Goal: Communication & Community: Ask a question

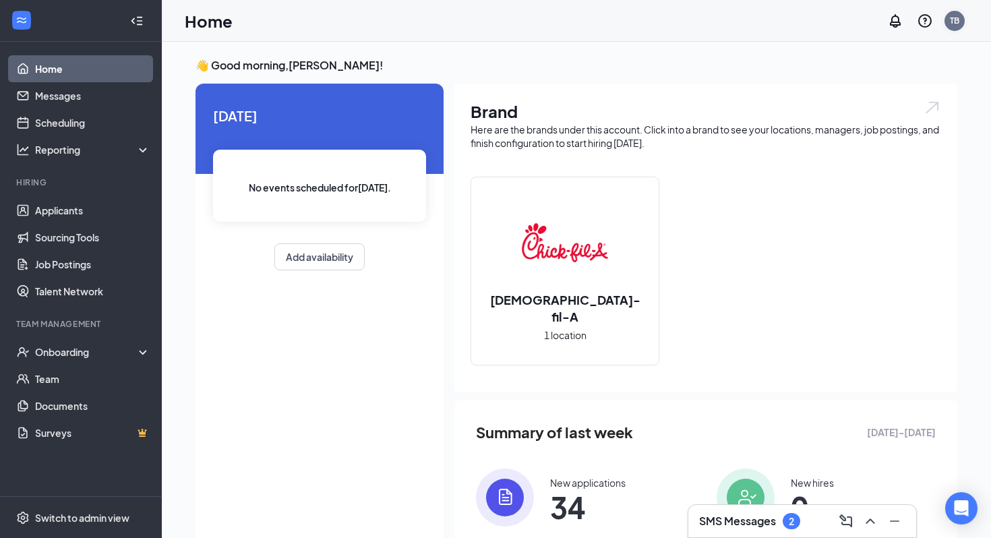
click at [954, 21] on div "TB" at bounding box center [954, 20] width 9 height 11
click at [856, 175] on link "Switch account" at bounding box center [848, 173] width 67 height 12
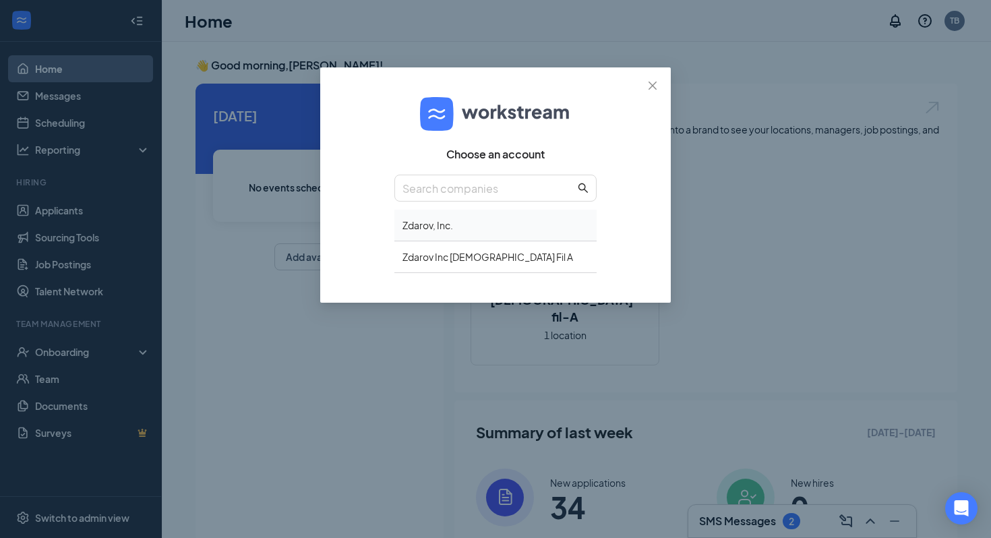
click at [453, 214] on div "Zdarov, Inc." at bounding box center [496, 226] width 202 height 32
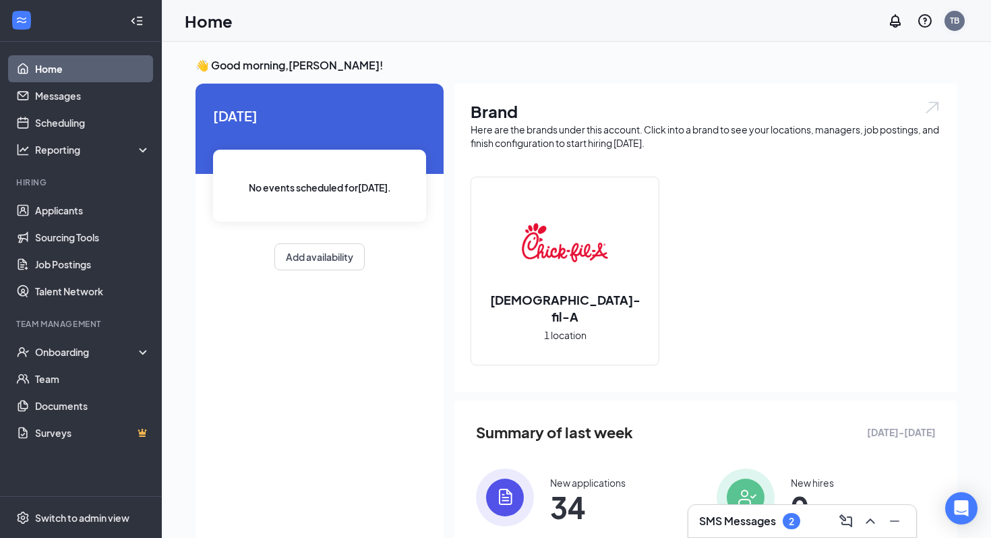
click at [959, 31] on div "TB" at bounding box center [954, 20] width 27 height 27
click at [867, 169] on link "Switch account" at bounding box center [848, 173] width 67 height 12
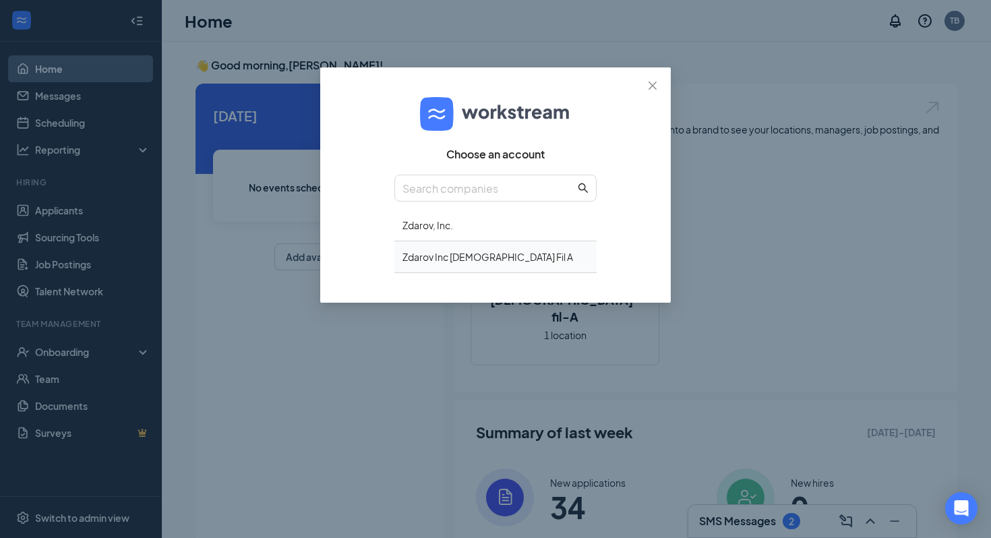
click at [500, 249] on div "Zdarov Inc Chick Fil A" at bounding box center [496, 257] width 202 height 32
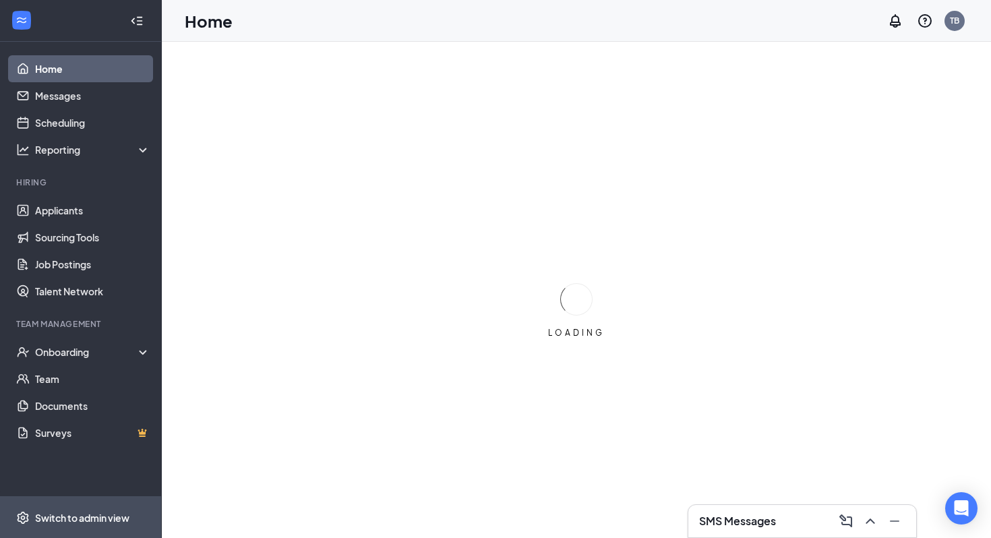
click at [83, 513] on div "Switch to admin view" at bounding box center [82, 517] width 94 height 13
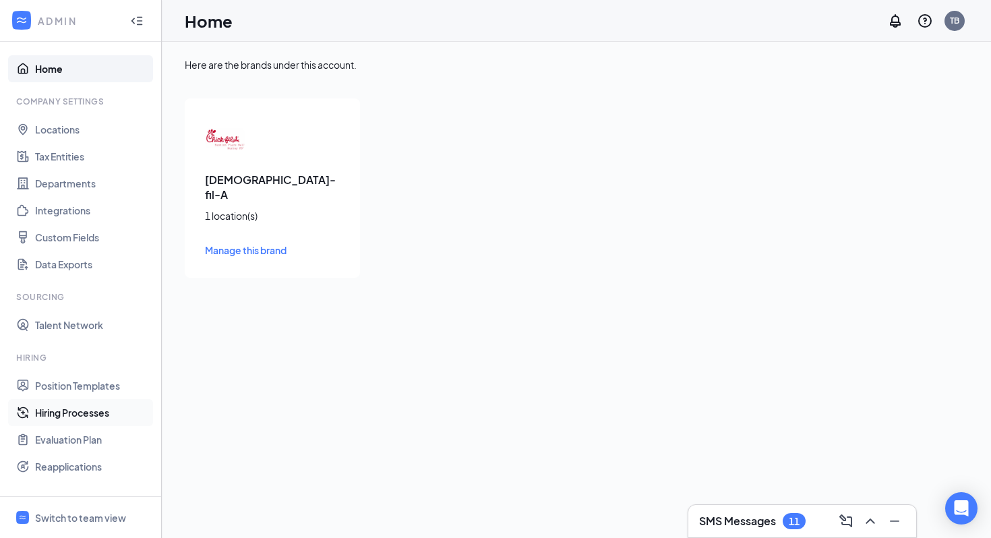
scroll to position [138, 0]
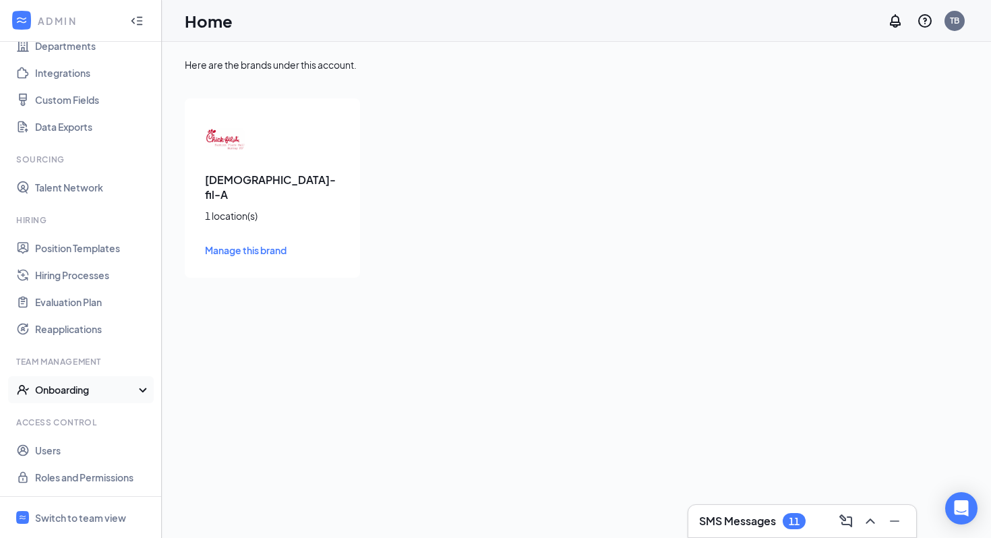
click at [82, 386] on div "Onboarding" at bounding box center [87, 389] width 104 height 13
click at [84, 414] on link "Onboarding Processes" at bounding box center [92, 416] width 115 height 27
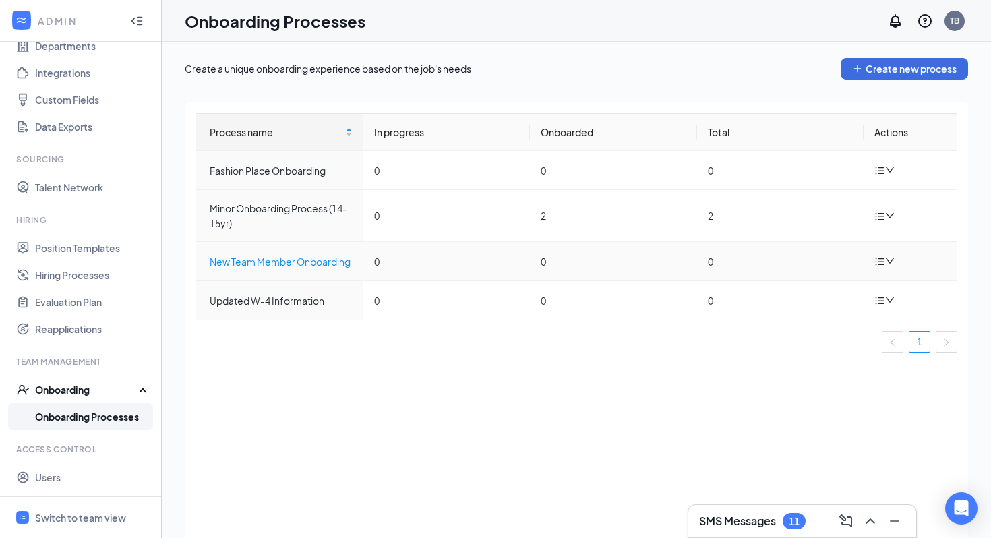
click at [311, 265] on div "New Team Member Onboarding" at bounding box center [281, 261] width 143 height 15
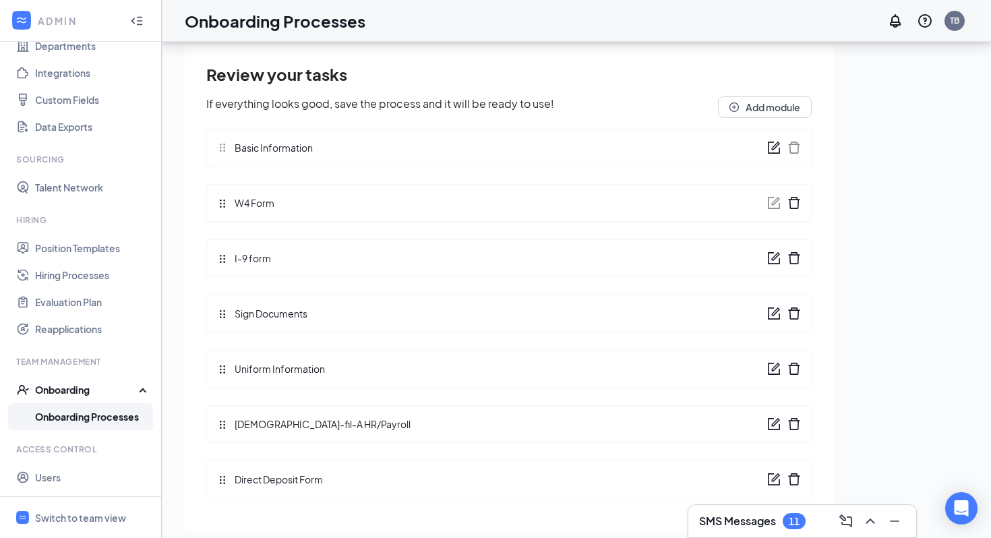
scroll to position [61, 0]
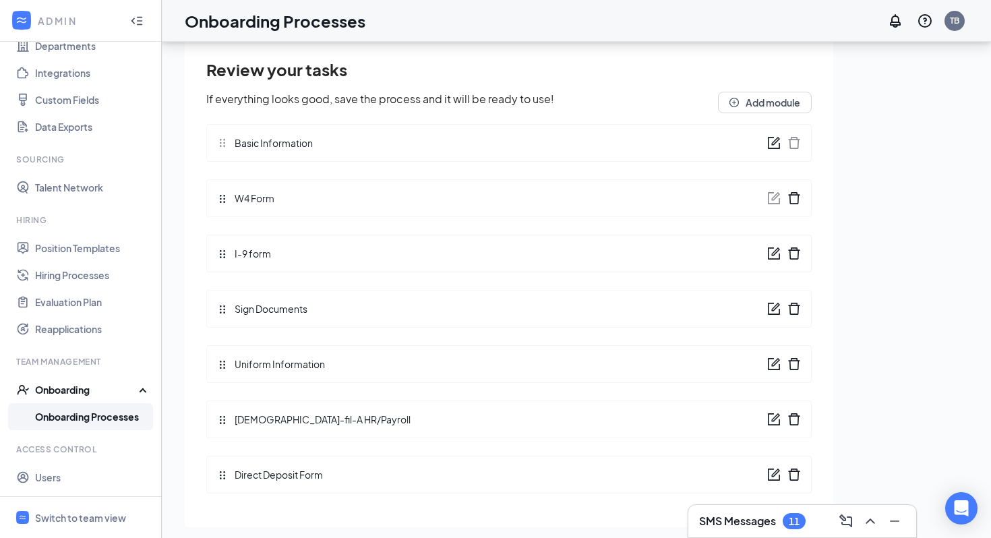
click at [776, 419] on icon "form" at bounding box center [773, 419] width 13 height 13
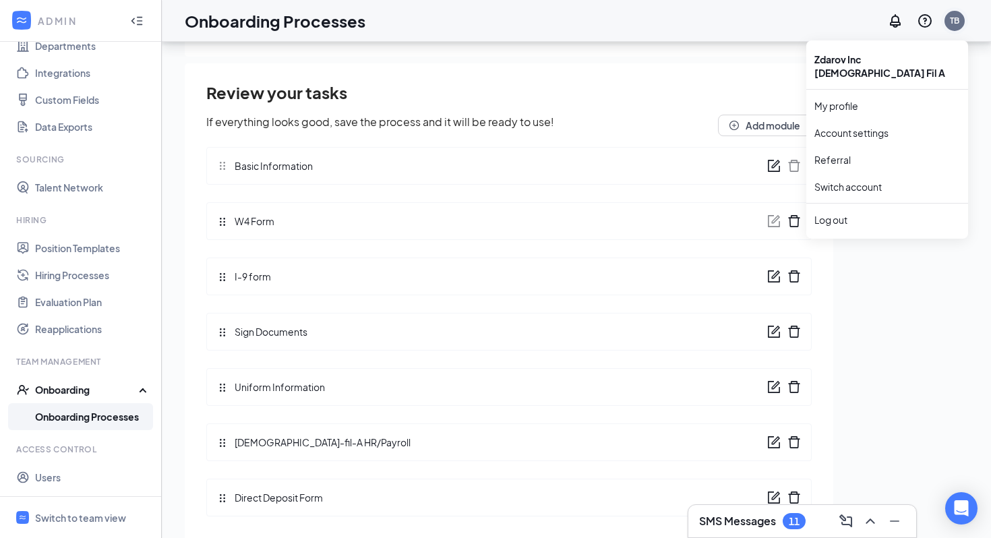
click at [960, 26] on div "TB" at bounding box center [955, 21] width 20 height 20
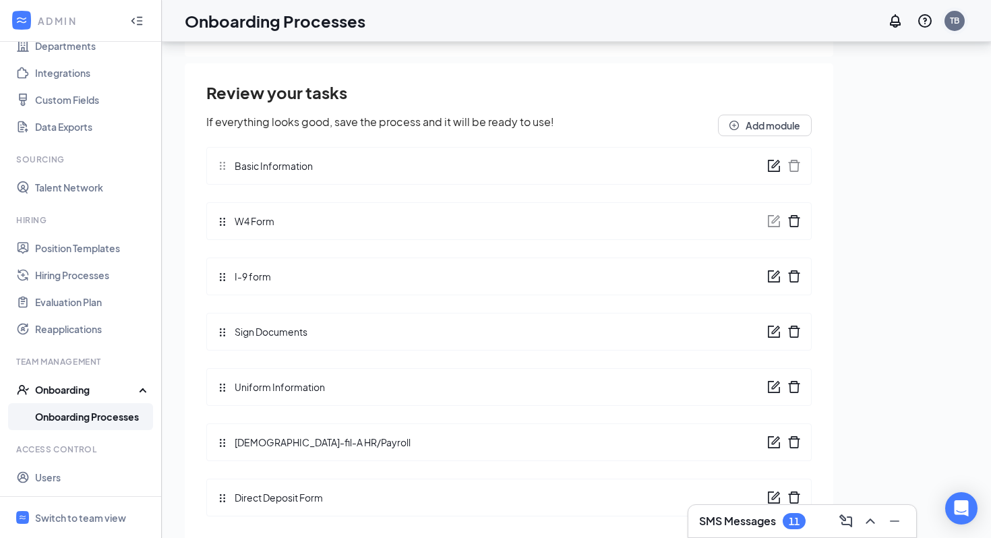
click at [958, 18] on div "TB" at bounding box center [954, 20] width 9 height 11
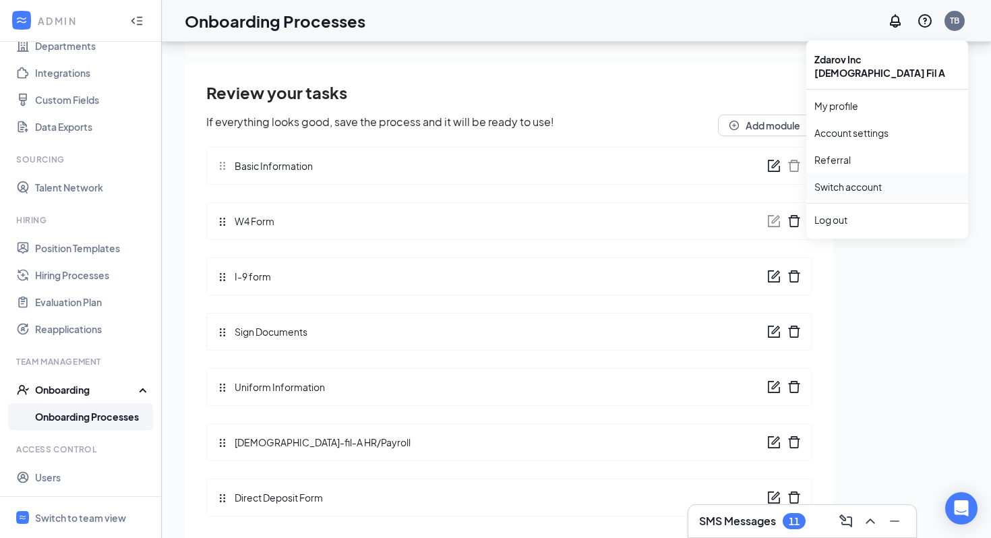
click at [871, 181] on link "Switch account" at bounding box center [848, 187] width 67 height 12
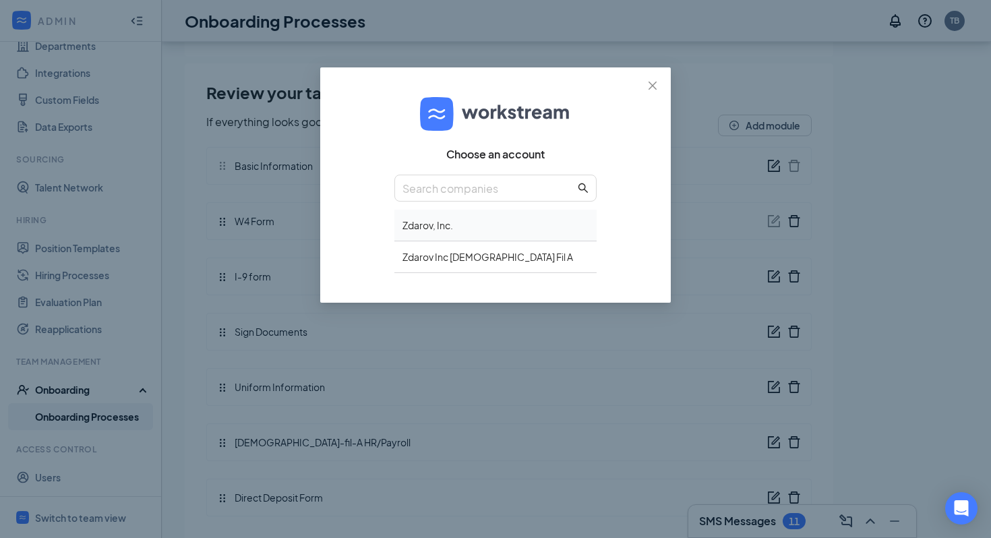
click at [421, 228] on div "Zdarov, Inc." at bounding box center [496, 226] width 202 height 32
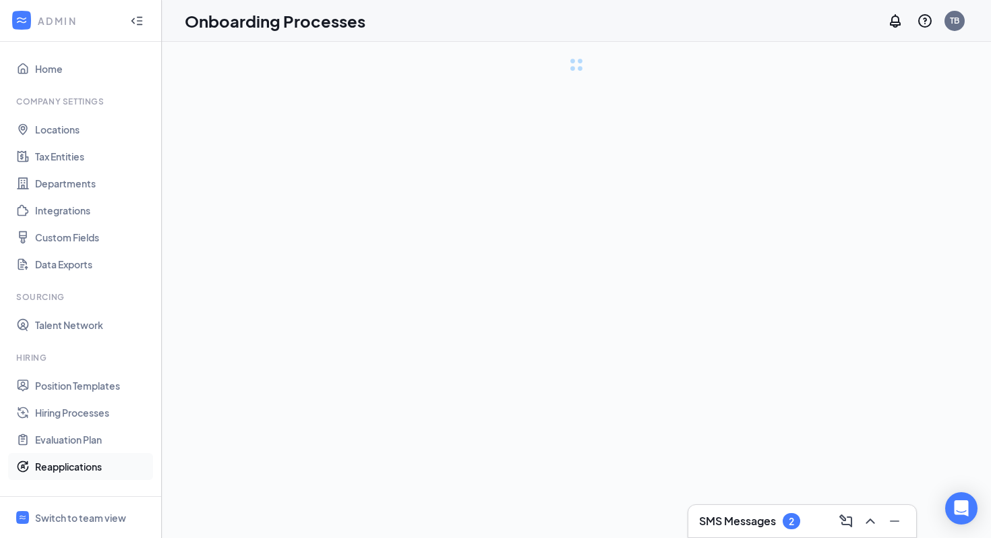
scroll to position [165, 0]
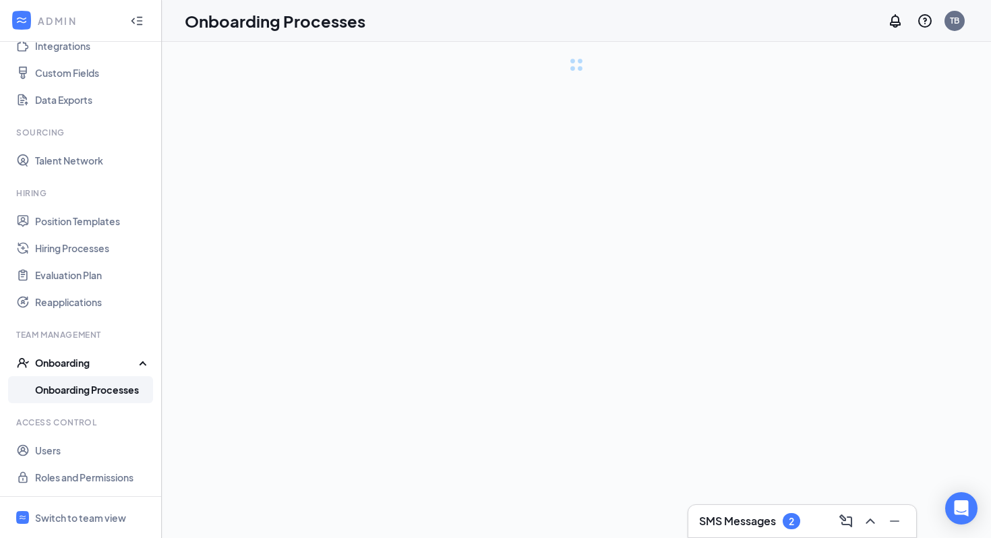
click at [78, 355] on div "Onboarding" at bounding box center [81, 362] width 162 height 27
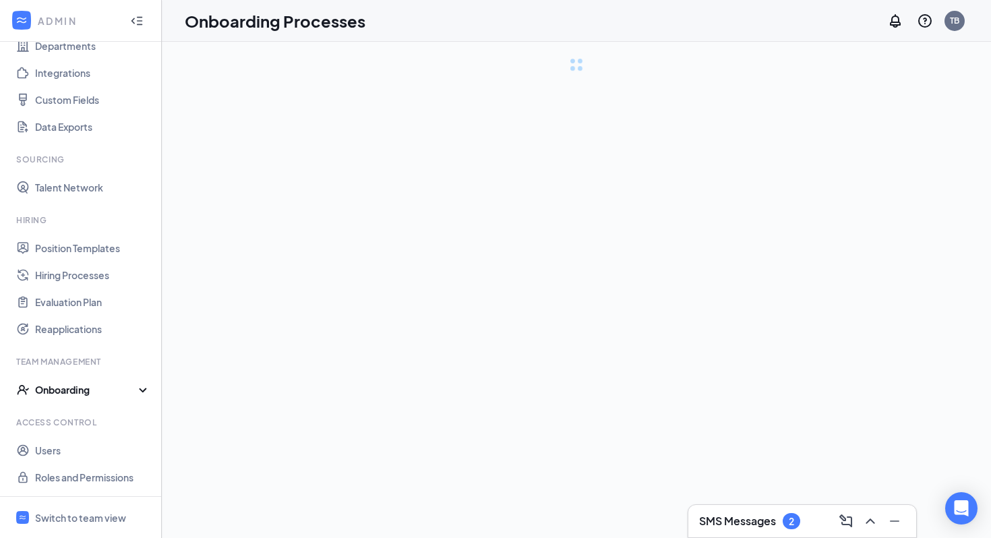
scroll to position [138, 0]
click at [76, 376] on div "Onboarding" at bounding box center [81, 389] width 162 height 27
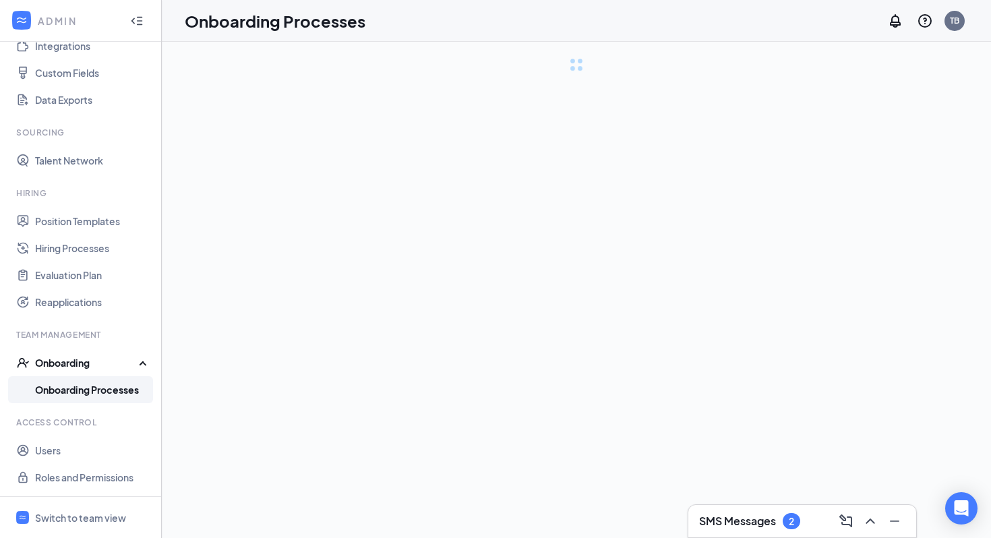
click at [80, 399] on link "Onboarding Processes" at bounding box center [92, 389] width 115 height 27
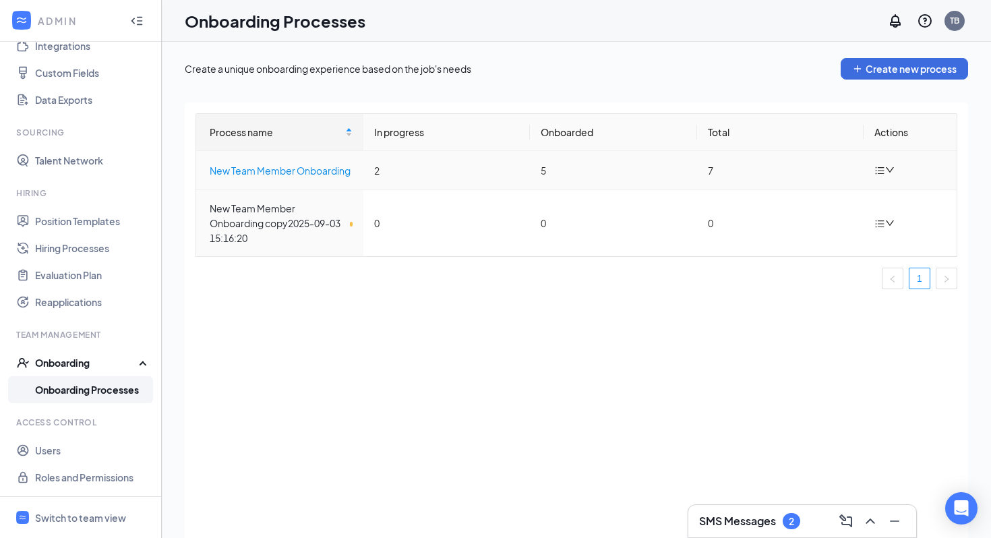
click at [296, 167] on div "New Team Member Onboarding" at bounding box center [281, 170] width 143 height 15
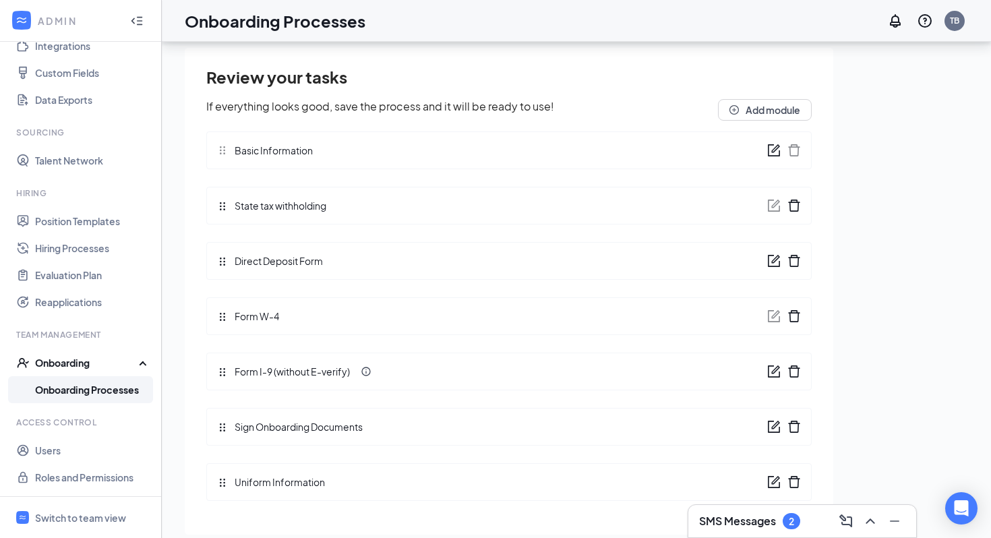
scroll to position [61, 0]
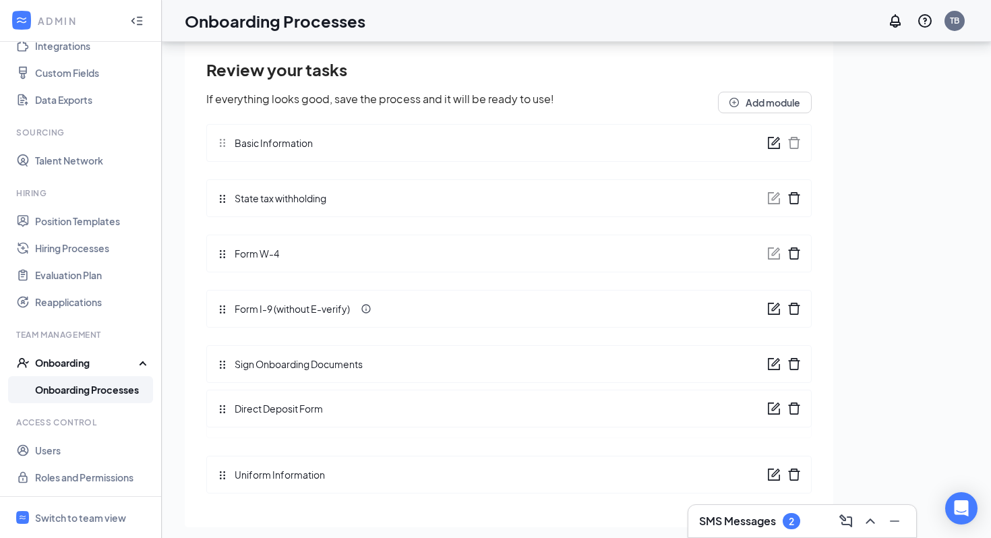
drag, startPoint x: 222, startPoint y: 252, endPoint x: 227, endPoint y: 417, distance: 165.3
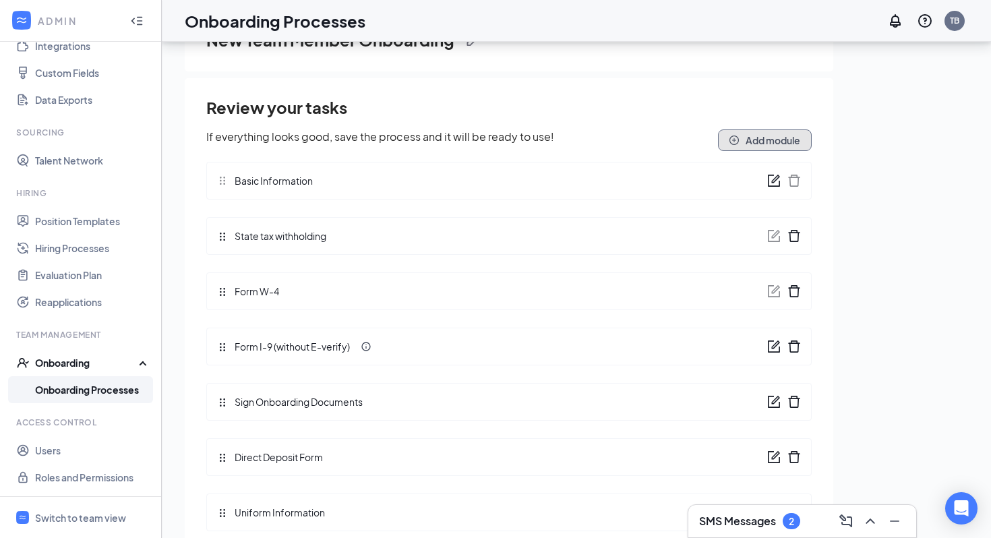
click at [748, 140] on button "Add module" at bounding box center [765, 140] width 94 height 22
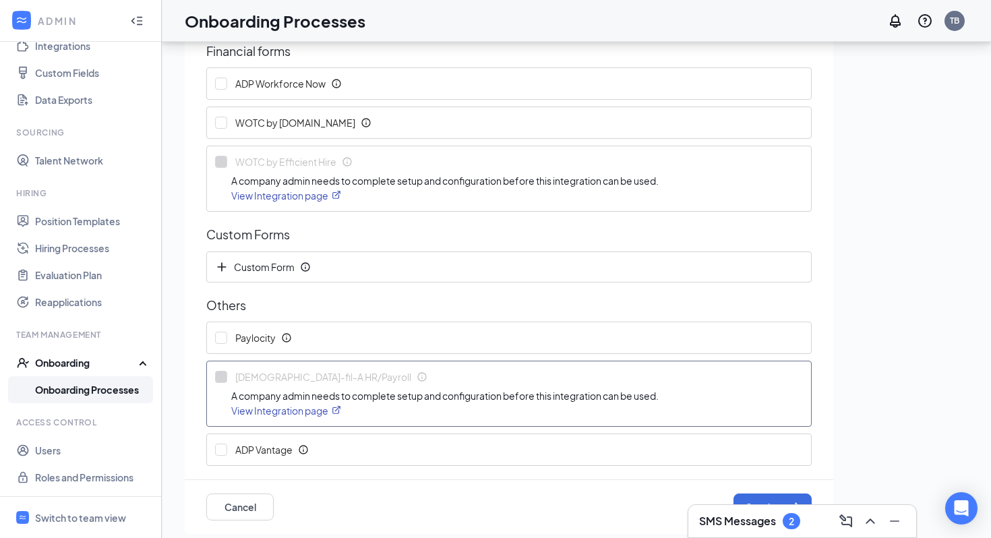
scroll to position [158, 0]
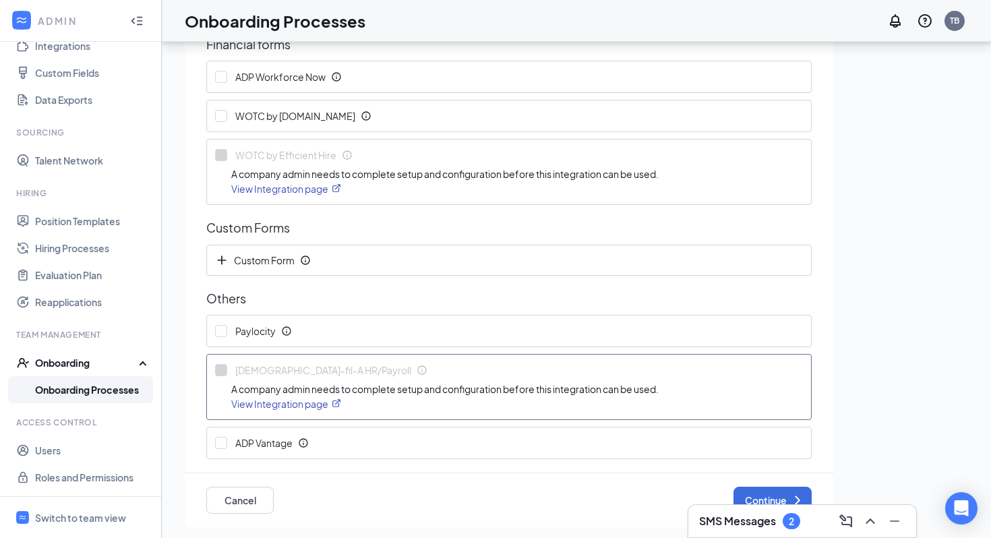
click at [220, 370] on span at bounding box center [221, 370] width 12 height 12
click at [417, 368] on icon "Info" at bounding box center [422, 370] width 11 height 11
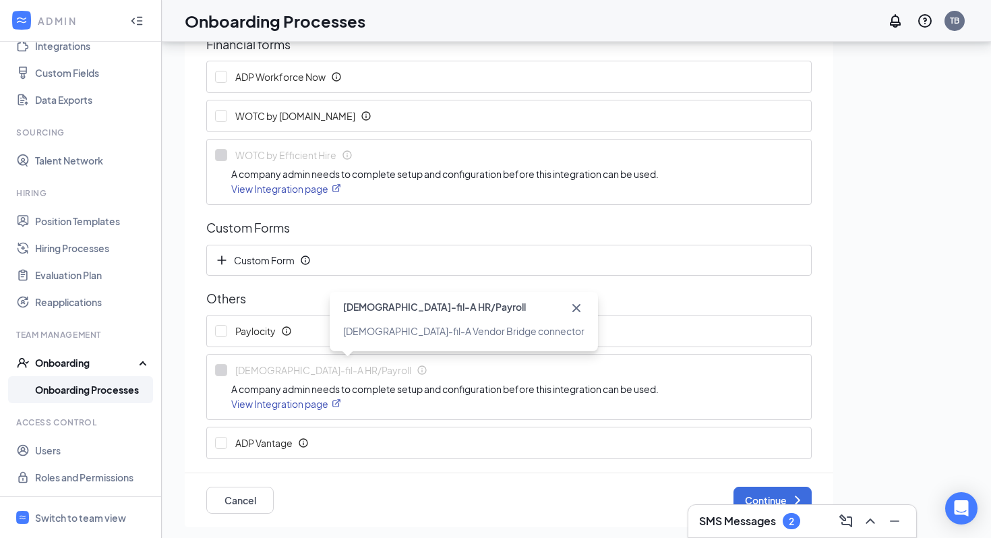
click at [573, 307] on icon "Cross" at bounding box center [577, 308] width 8 height 8
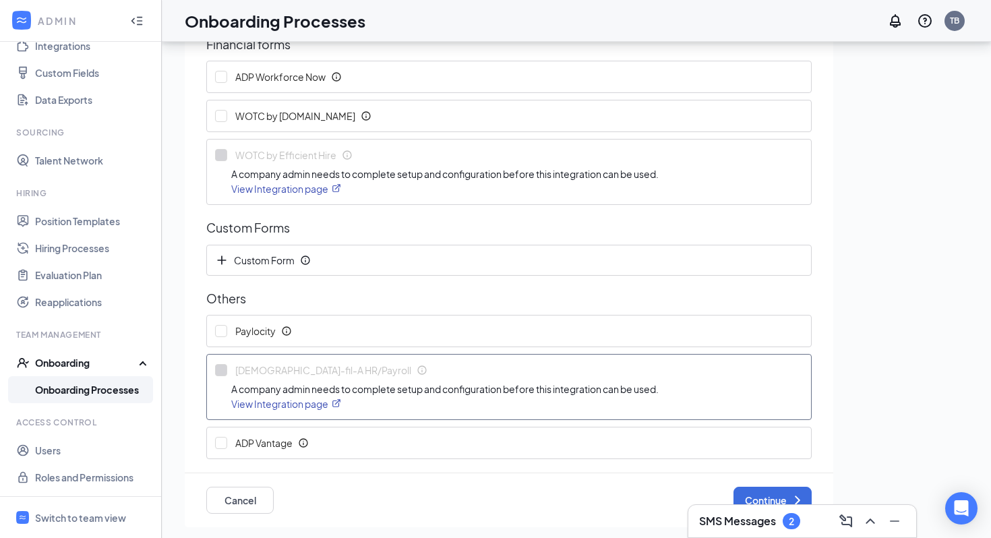
click at [321, 402] on link "View Integration page" at bounding box center [286, 404] width 110 height 12
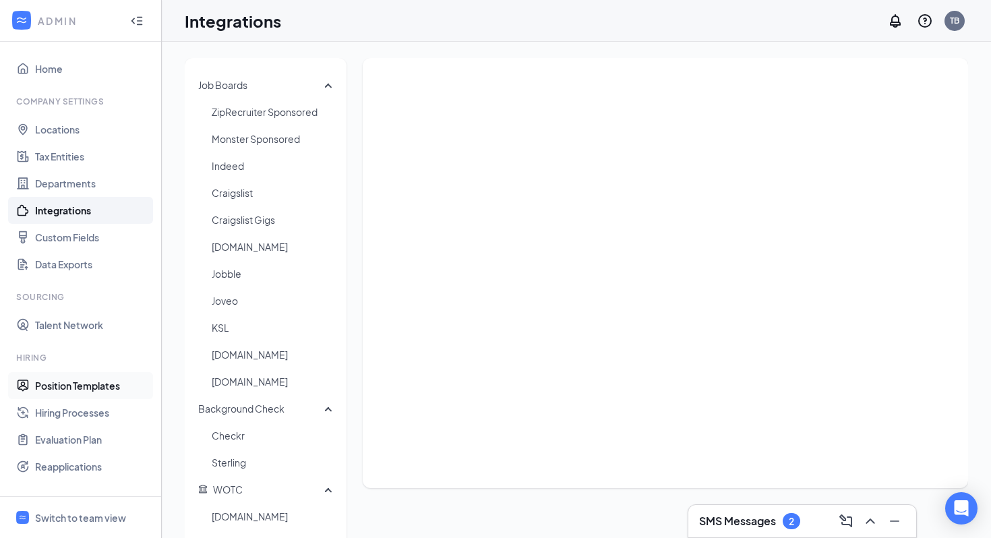
scroll to position [138, 0]
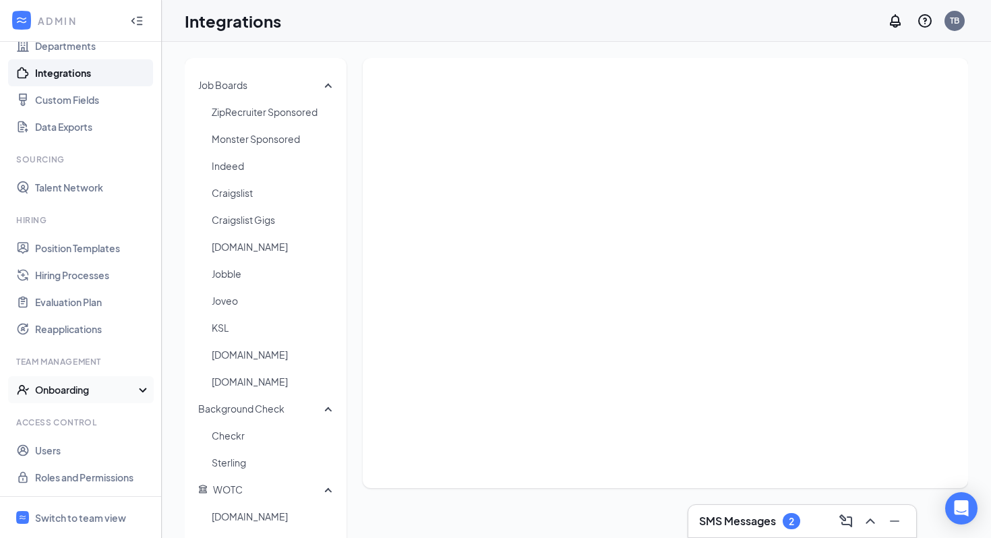
click at [62, 393] on div "Onboarding" at bounding box center [87, 389] width 104 height 13
click at [71, 415] on link "Onboarding Processes" at bounding box center [92, 416] width 115 height 27
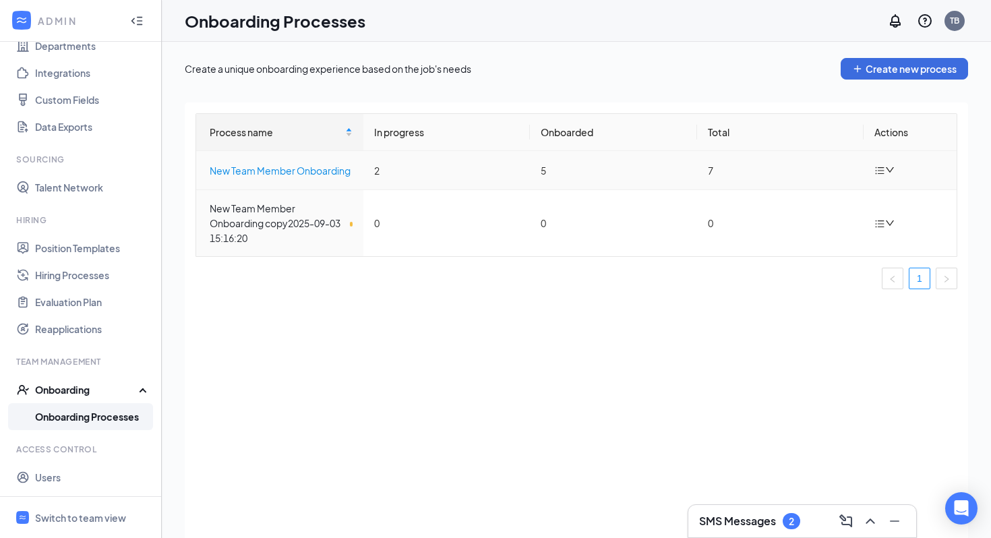
click at [278, 172] on div "New Team Member Onboarding" at bounding box center [281, 170] width 143 height 15
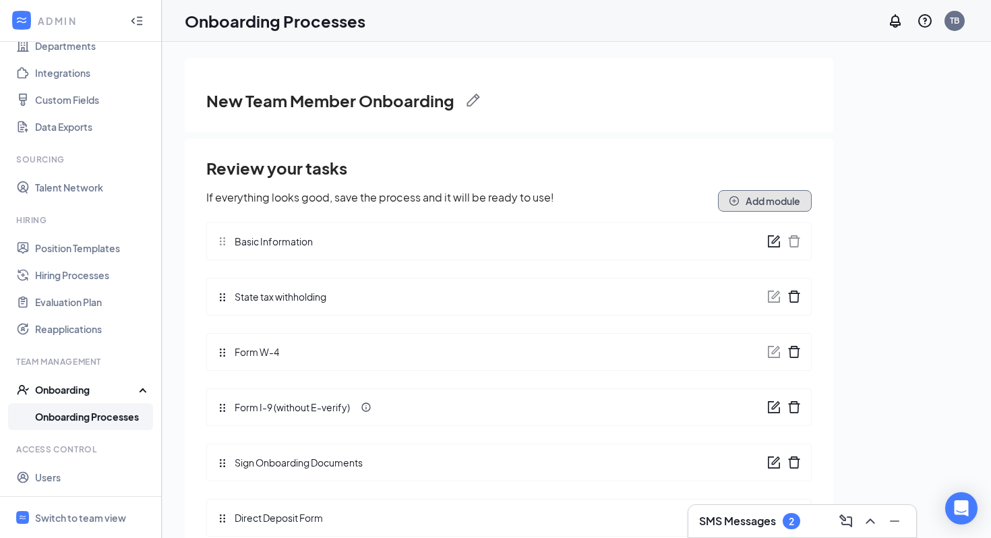
click at [772, 205] on button "Add module" at bounding box center [765, 201] width 94 height 22
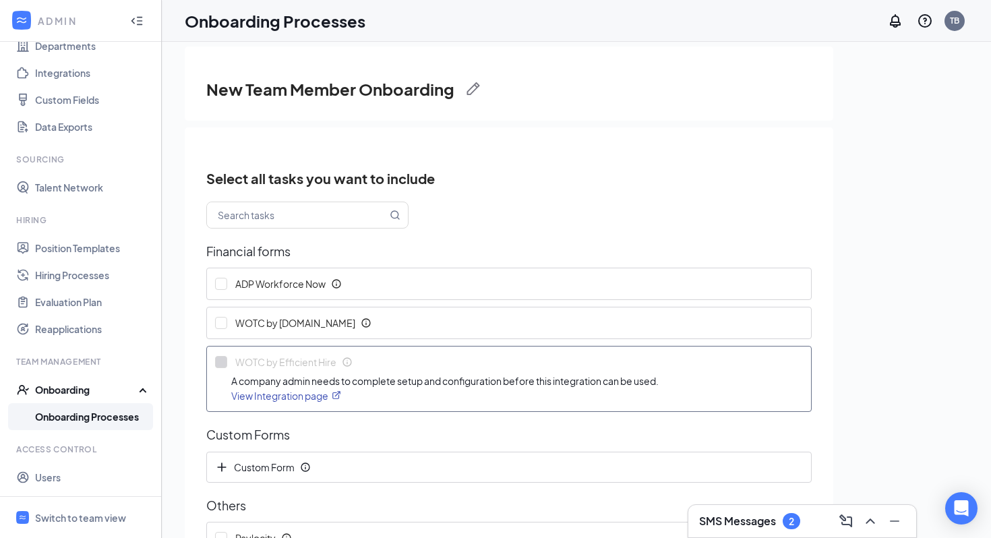
scroll to position [10, 0]
click at [74, 414] on link "Onboarding Processes" at bounding box center [92, 416] width 115 height 27
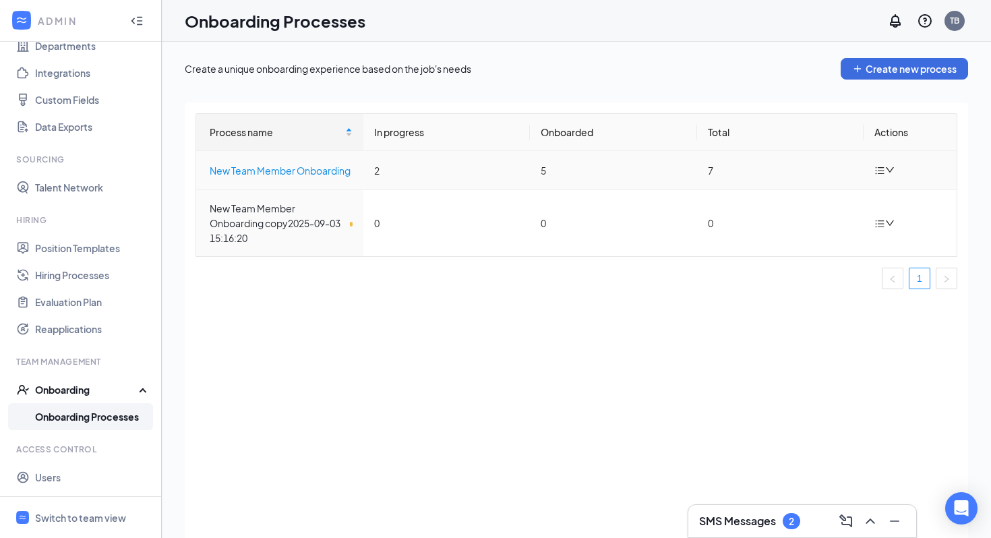
click at [284, 168] on div "New Team Member Onboarding" at bounding box center [281, 170] width 143 height 15
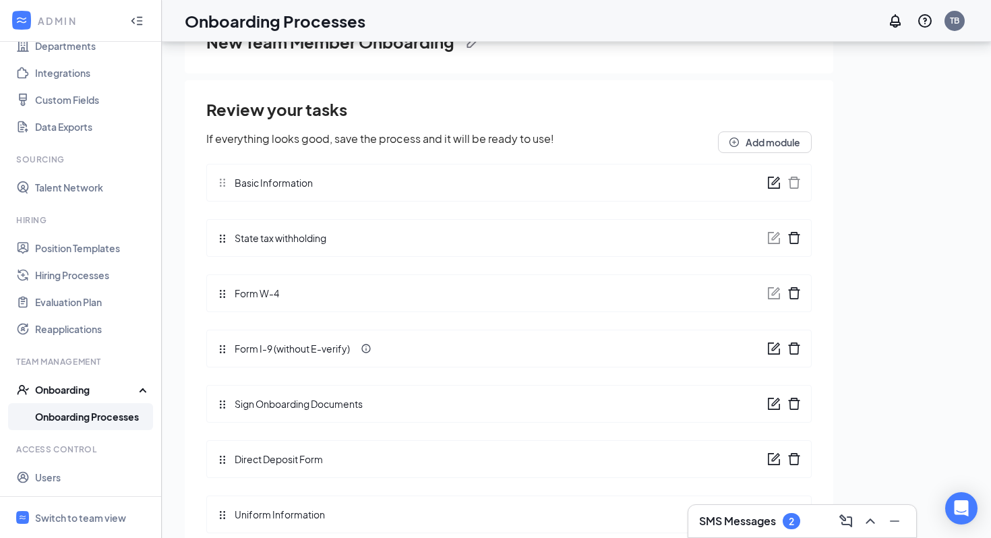
scroll to position [38, 0]
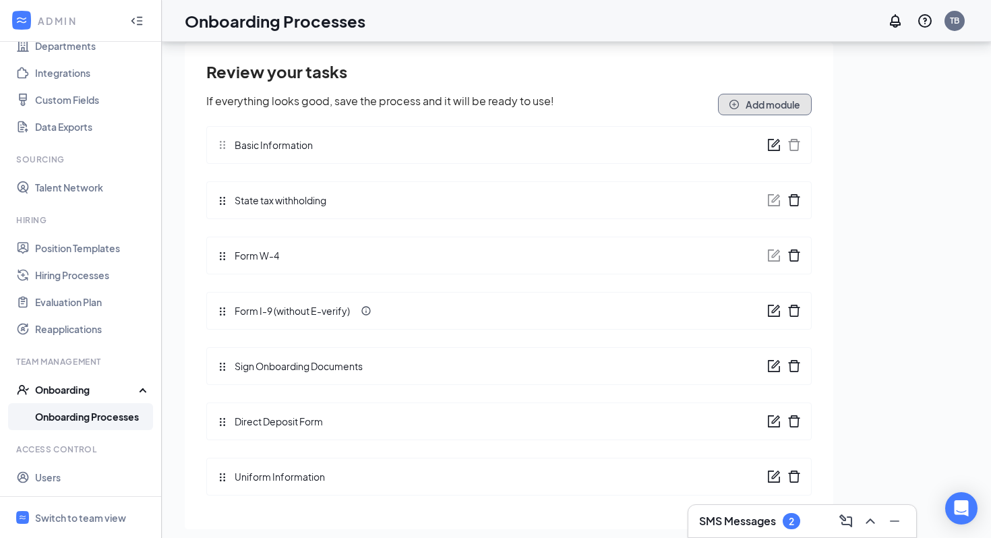
click at [744, 104] on button "Add module" at bounding box center [765, 105] width 94 height 22
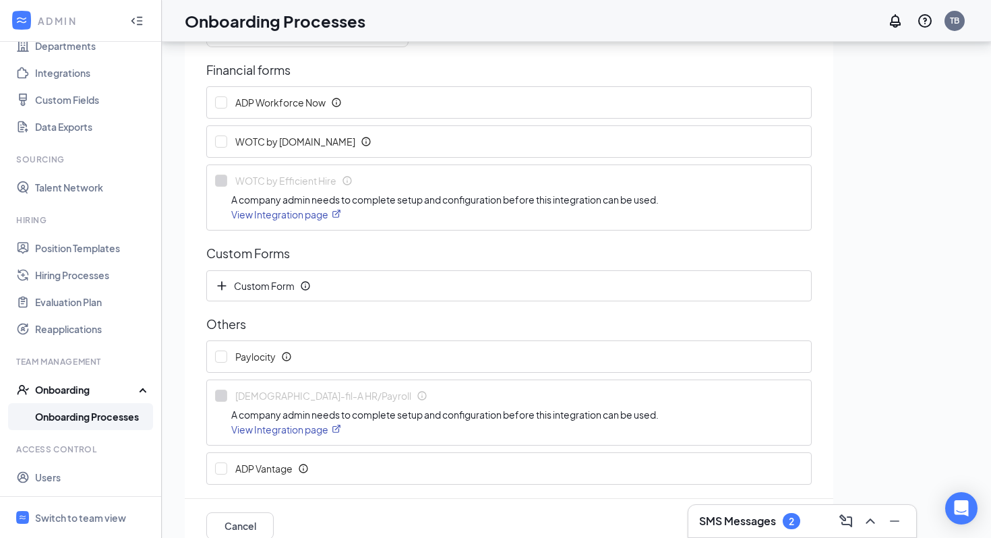
scroll to position [158, 0]
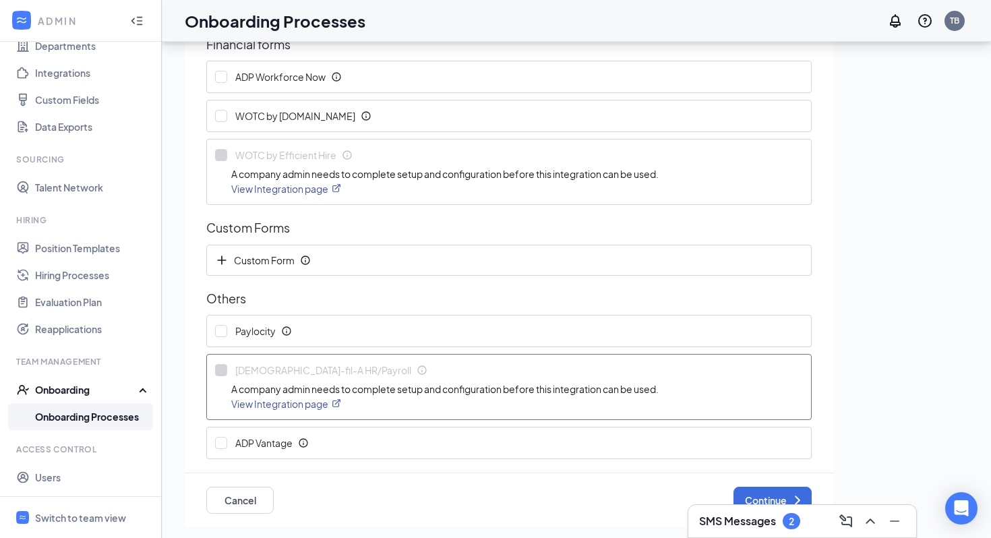
click at [318, 402] on link "View Integration page" at bounding box center [286, 404] width 110 height 12
click at [309, 401] on link "View Integration page" at bounding box center [286, 404] width 110 height 12
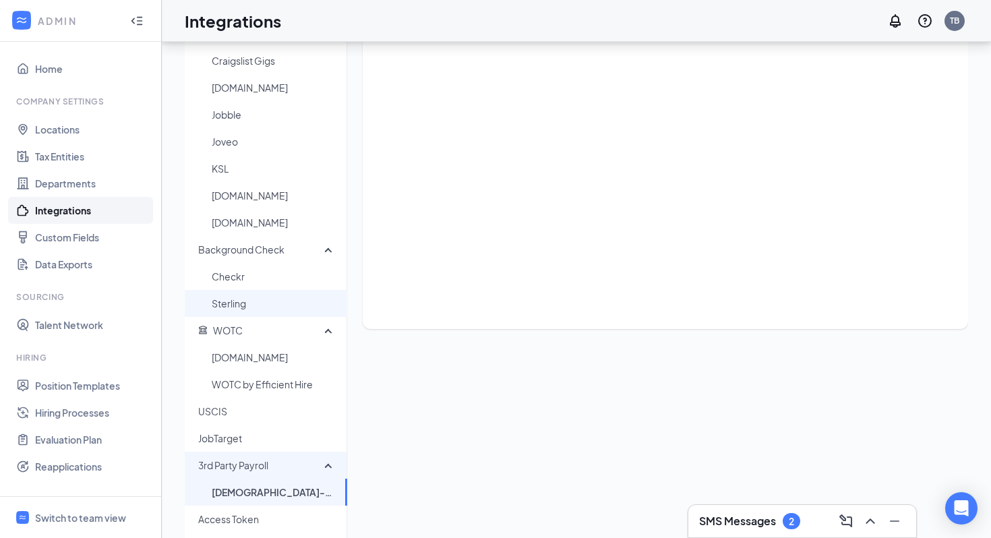
scroll to position [266, 0]
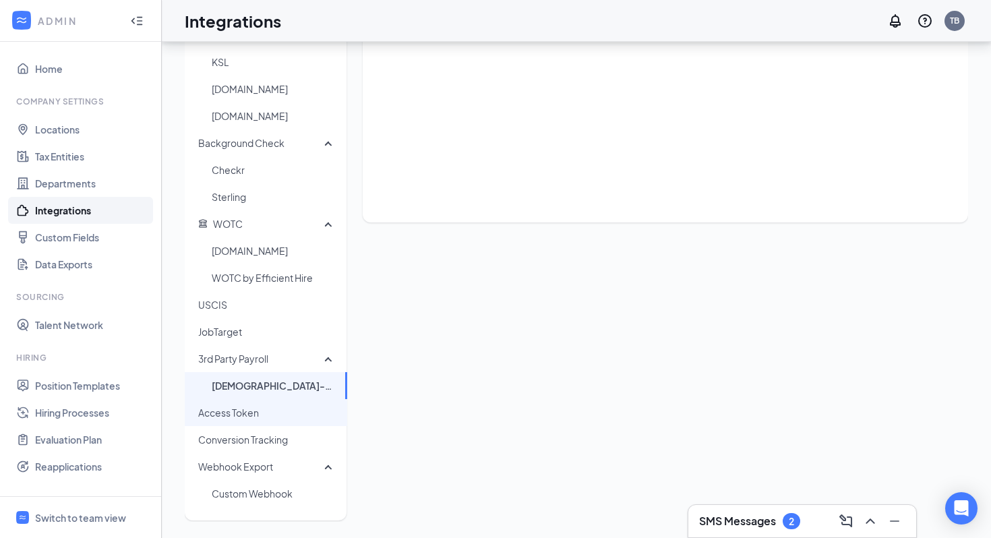
click at [281, 399] on span "Access Token" at bounding box center [267, 412] width 138 height 27
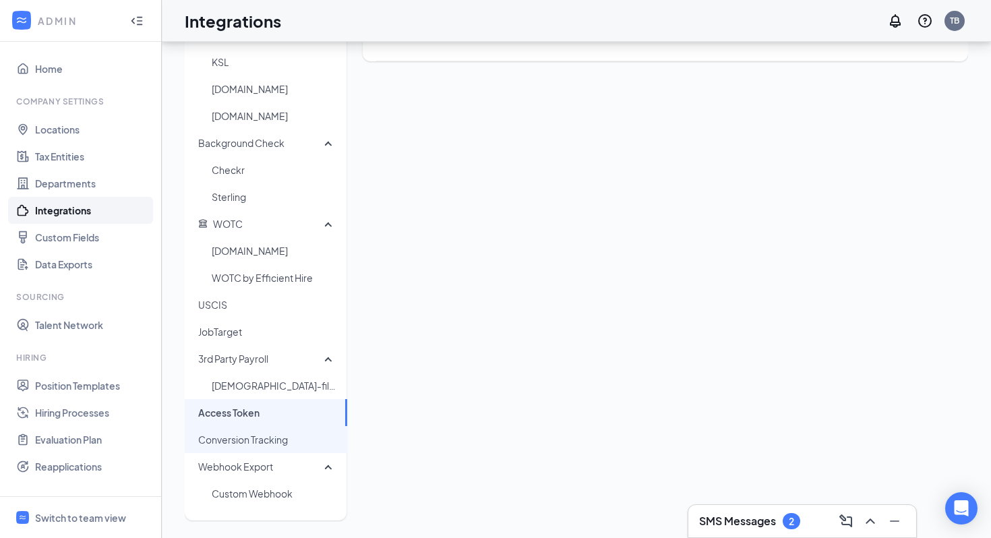
scroll to position [264, 0]
click at [297, 444] on span "Conversion Tracking" at bounding box center [267, 441] width 138 height 27
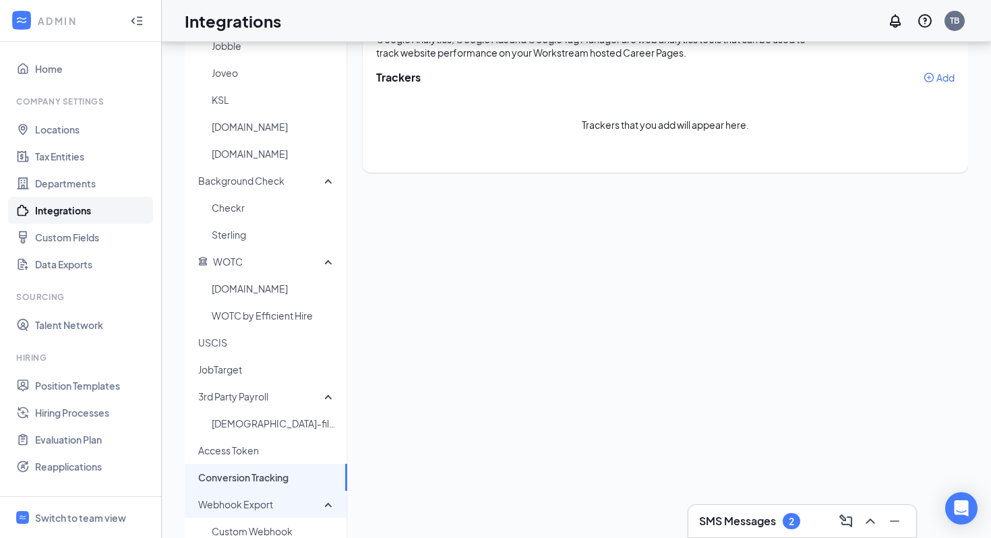
scroll to position [254, 0]
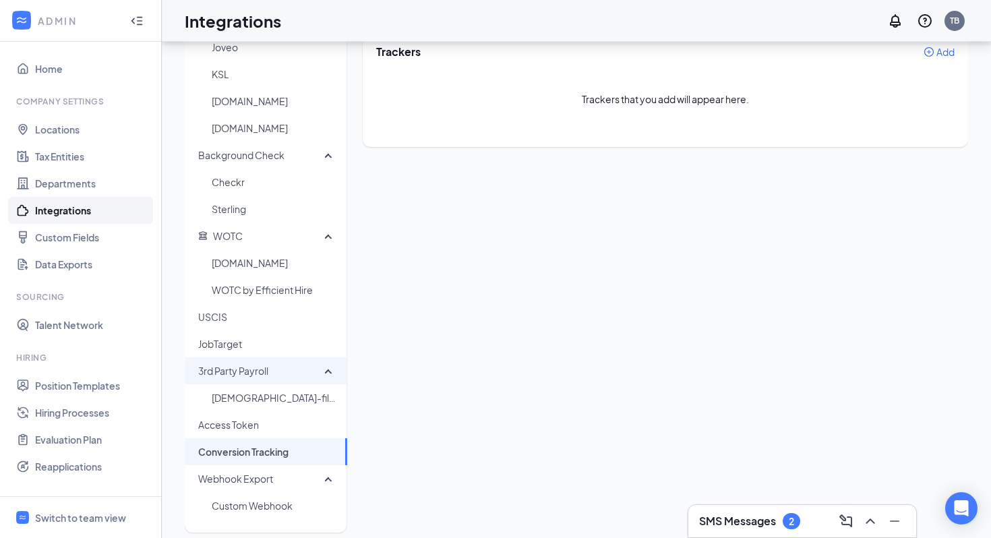
click at [328, 366] on div "3rd Party Payroll" at bounding box center [266, 370] width 163 height 27
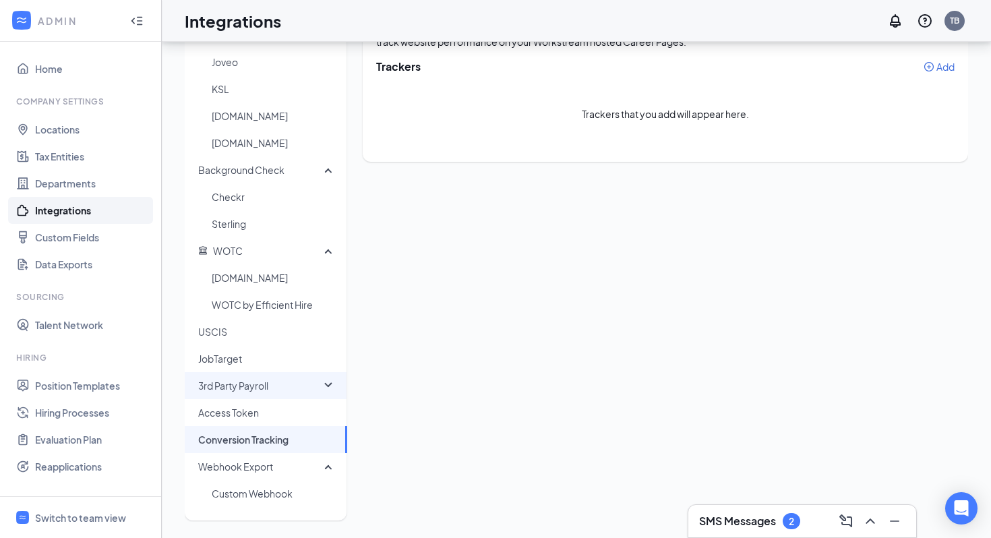
scroll to position [239, 0]
click at [330, 372] on div "3rd Party Payroll" at bounding box center [266, 385] width 163 height 27
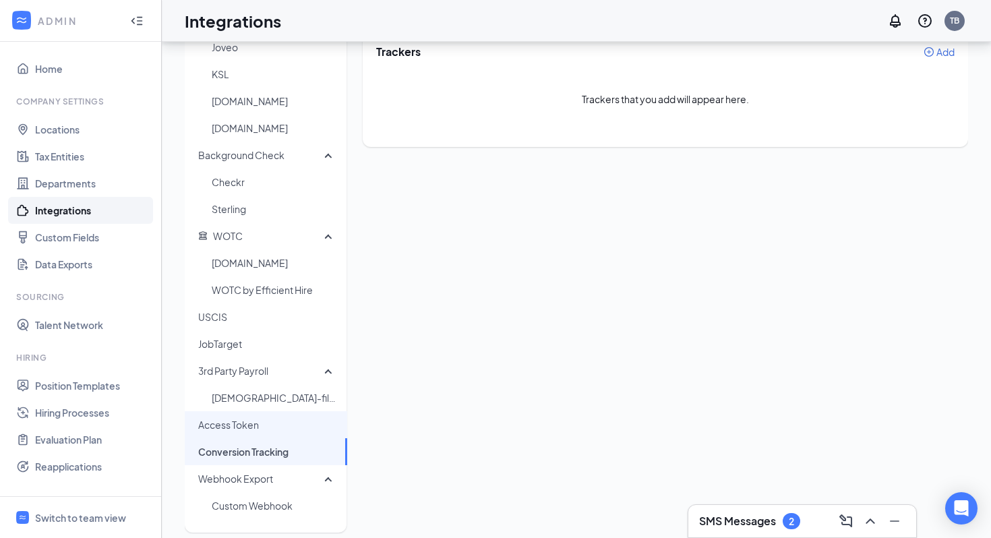
scroll to position [266, 0]
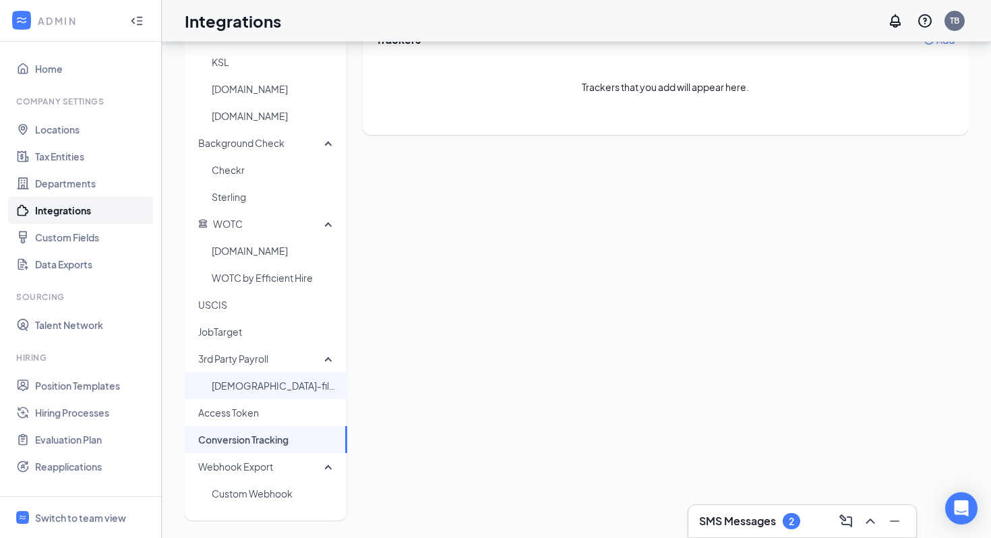
click at [293, 379] on span "Chick-fil-A HR/Payroll" at bounding box center [274, 385] width 125 height 27
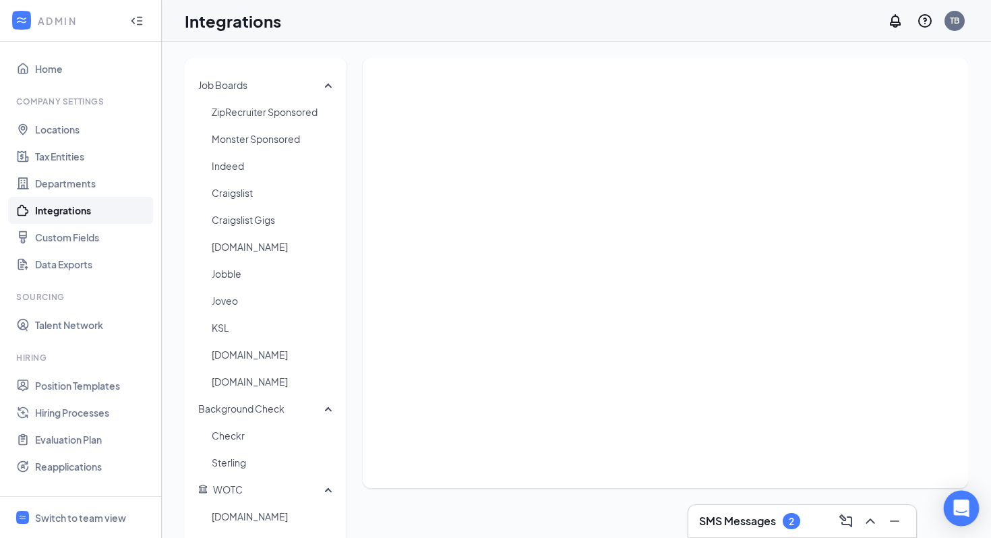
click at [968, 512] on div "Open Intercom Messenger" at bounding box center [962, 509] width 36 height 36
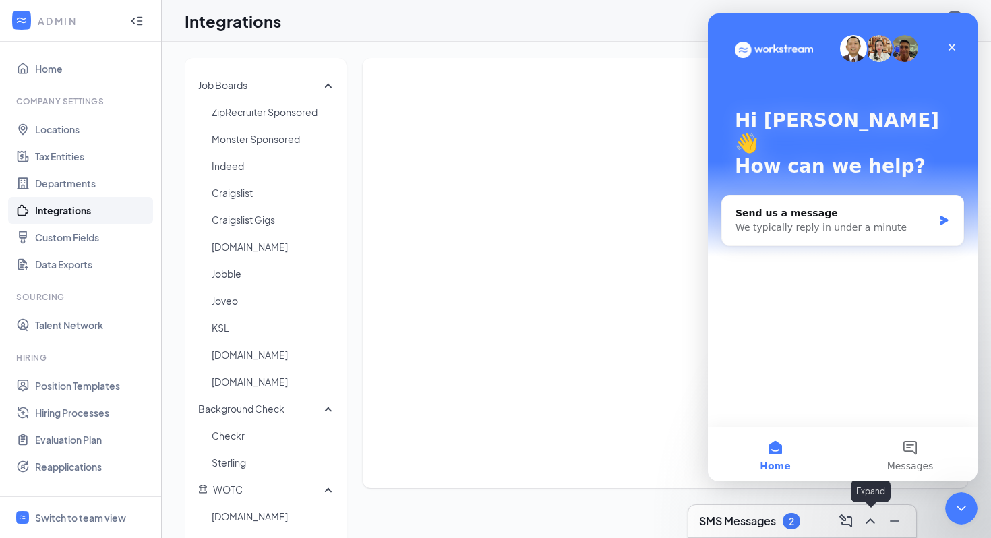
click at [875, 526] on icon "ChevronUp" at bounding box center [871, 521] width 16 height 16
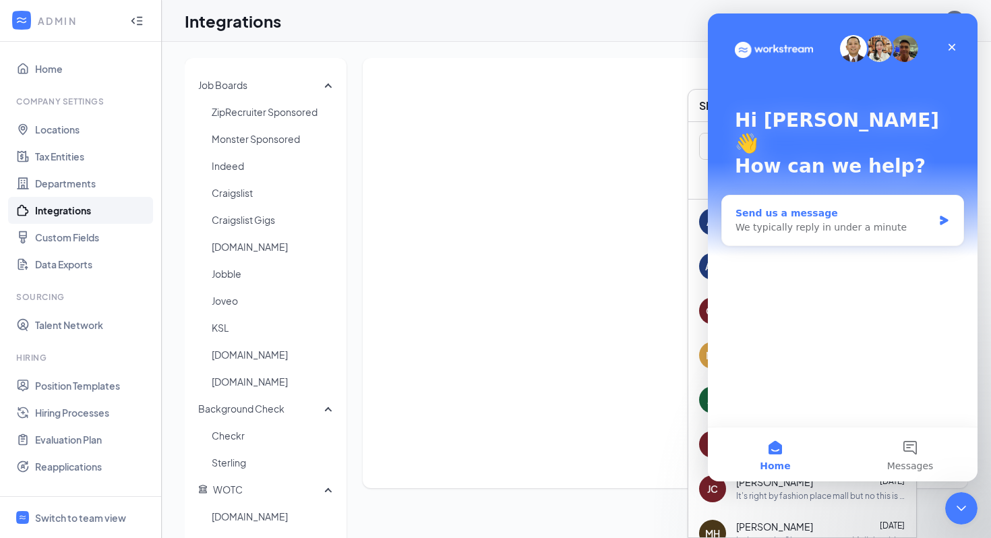
click at [797, 221] on div "We typically reply in under a minute" at bounding box center [835, 228] width 198 height 14
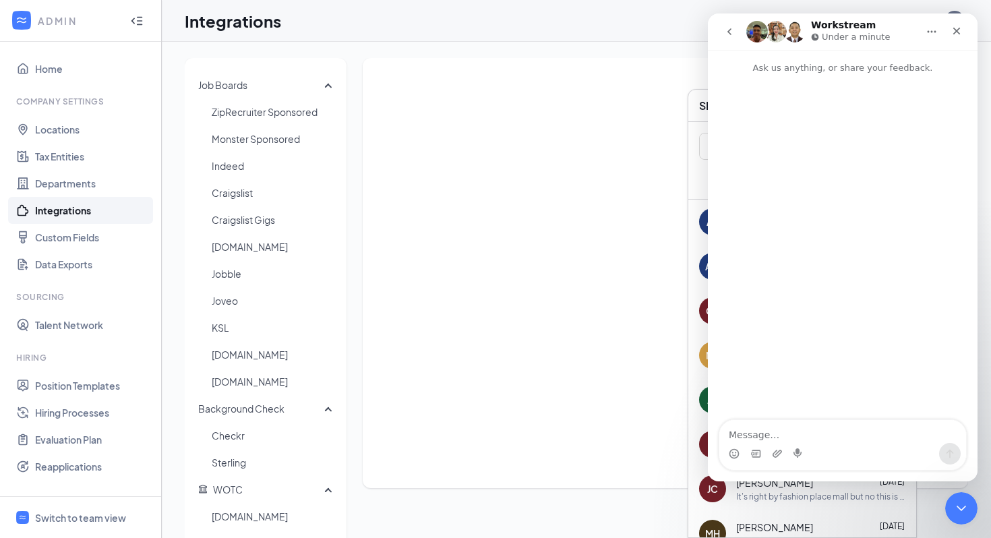
click at [774, 436] on textarea "Message…" at bounding box center [843, 431] width 247 height 23
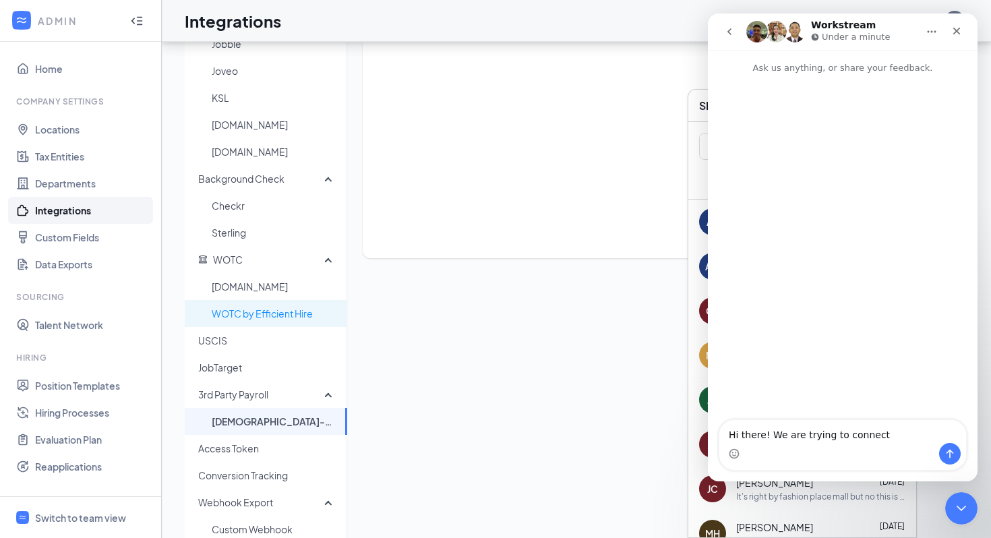
scroll to position [266, 0]
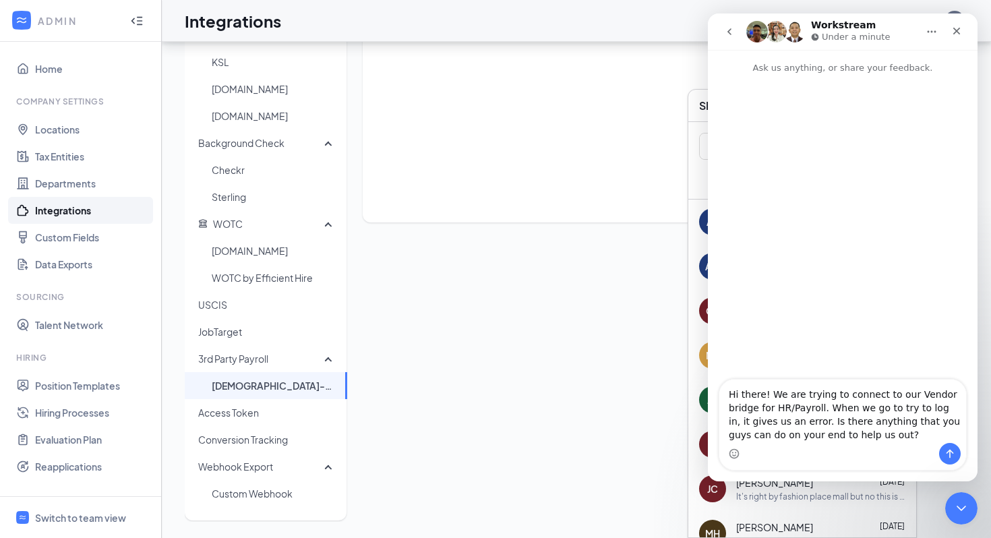
type textarea "Hi there! We are trying to connect to our Vendor bridge for HR/Payroll. When we…"
click at [943, 448] on button "Send a message…" at bounding box center [950, 454] width 22 height 22
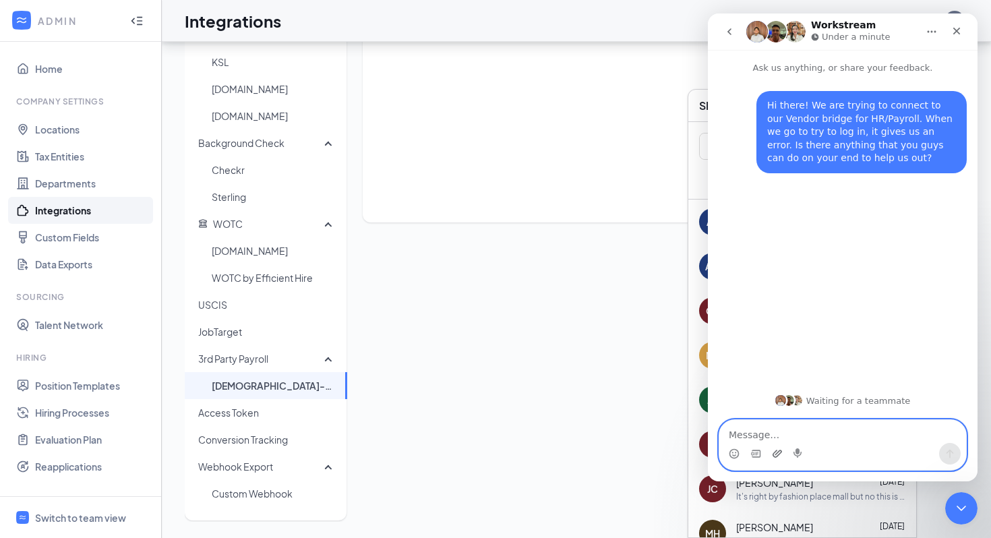
click at [776, 454] on icon "Upload attachment" at bounding box center [777, 453] width 9 height 7
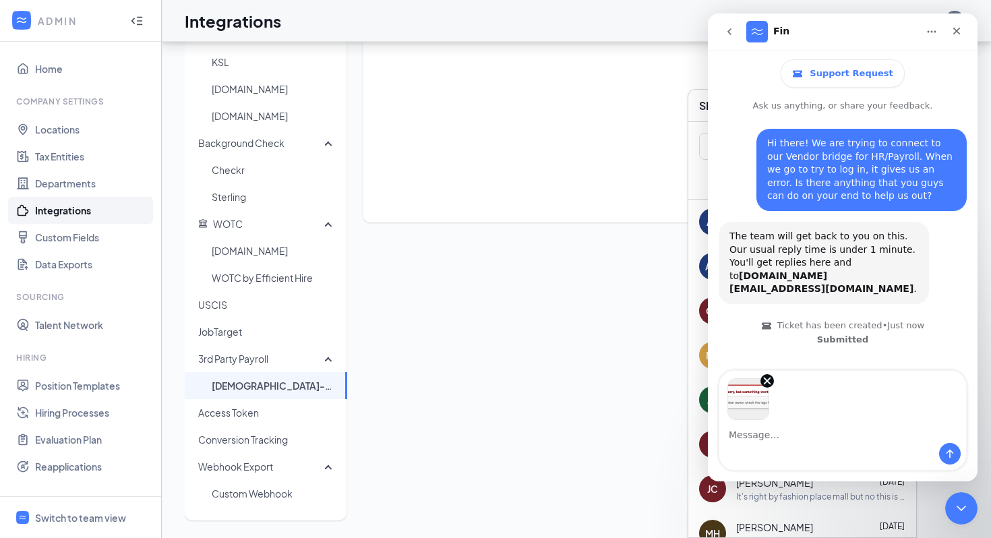
click at [953, 453] on icon "Send a message…" at bounding box center [950, 454] width 7 height 9
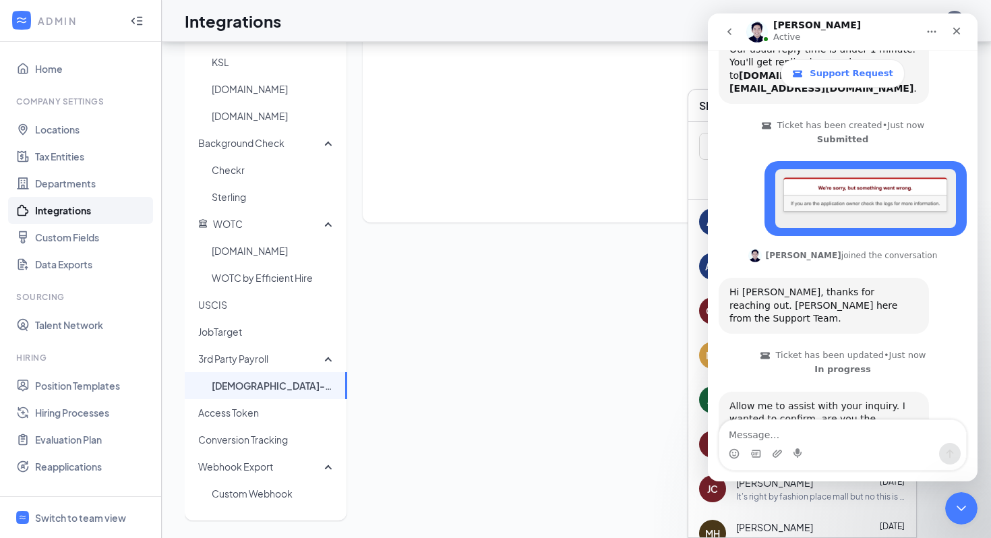
scroll to position [229, 0]
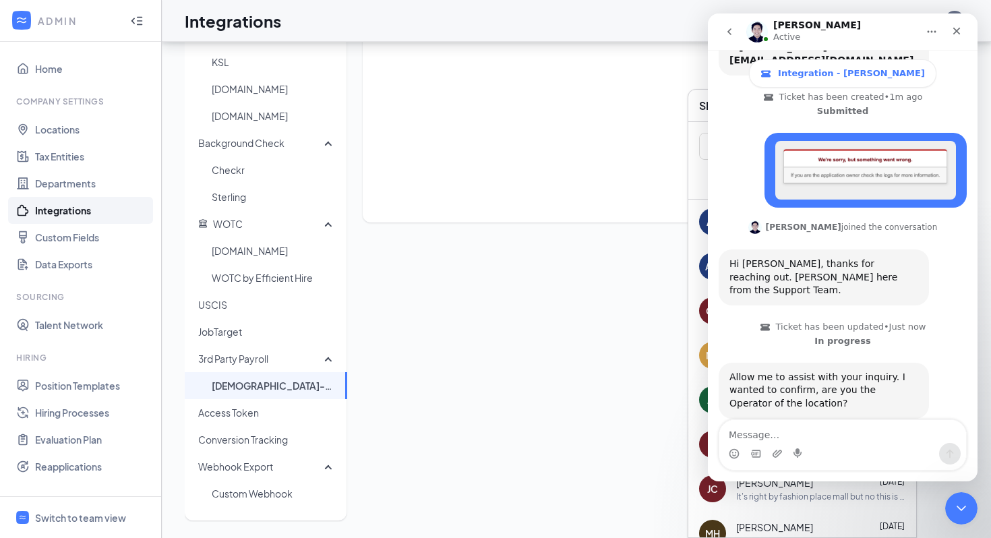
click at [740, 440] on textarea "Message…" at bounding box center [843, 431] width 247 height 23
type textarea "I am not"
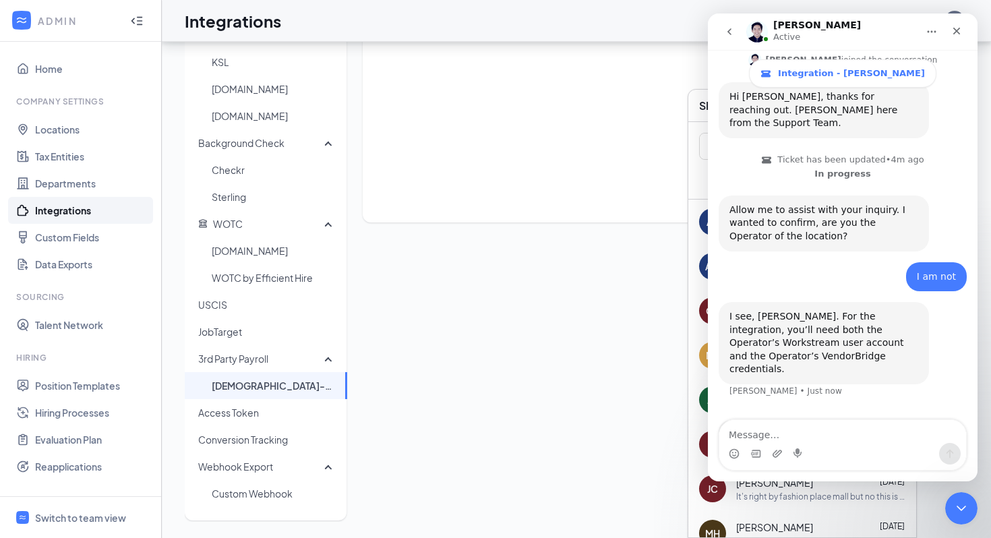
scroll to position [401, 0]
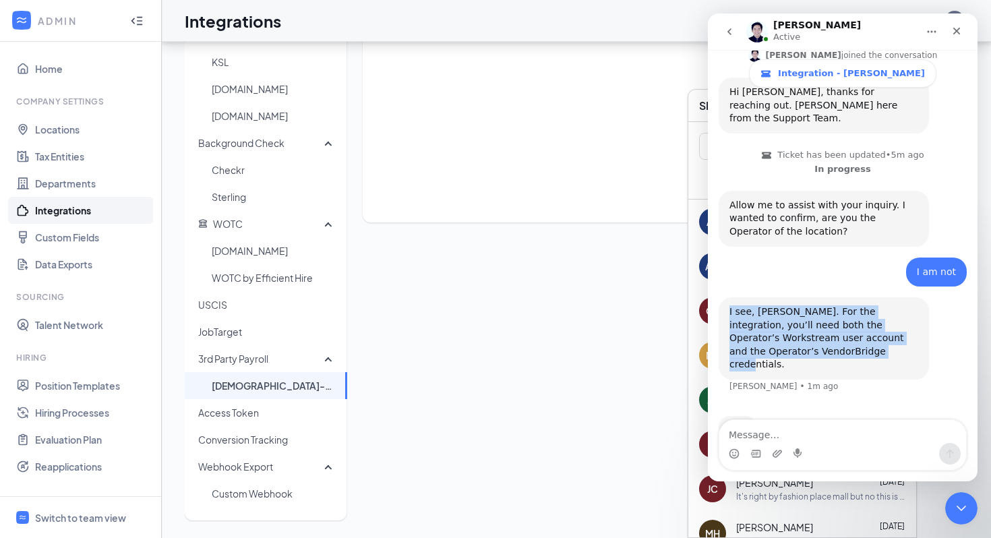
drag, startPoint x: 730, startPoint y: 284, endPoint x: 811, endPoint y: 324, distance: 90.5
click at [811, 324] on div "I see, Tanner. For the integration, you’ll need both the Operator’s Workstream …" at bounding box center [824, 338] width 189 height 66
copy div "I see, Tanner. For the integration, you’ll need both the Operator’s Workstream …"
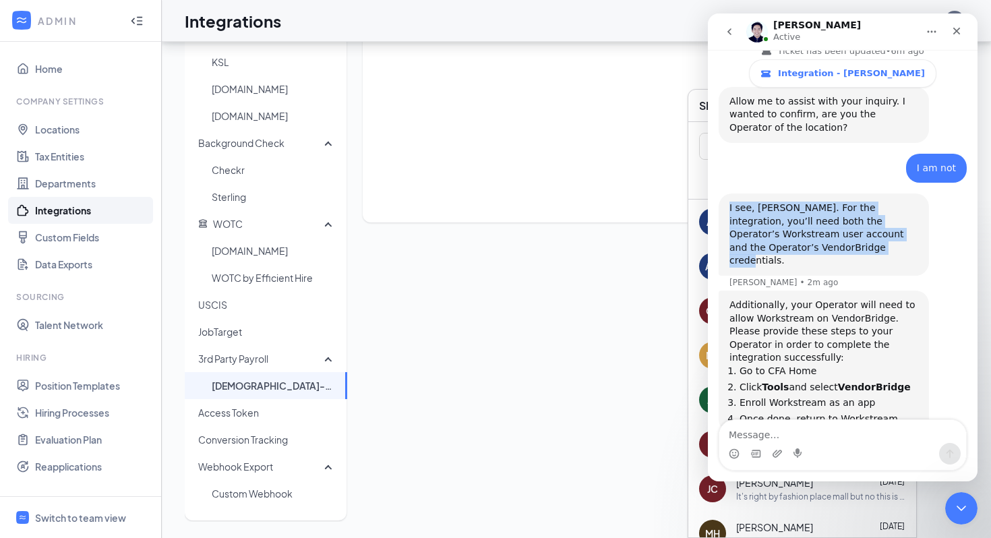
scroll to position [506, 0]
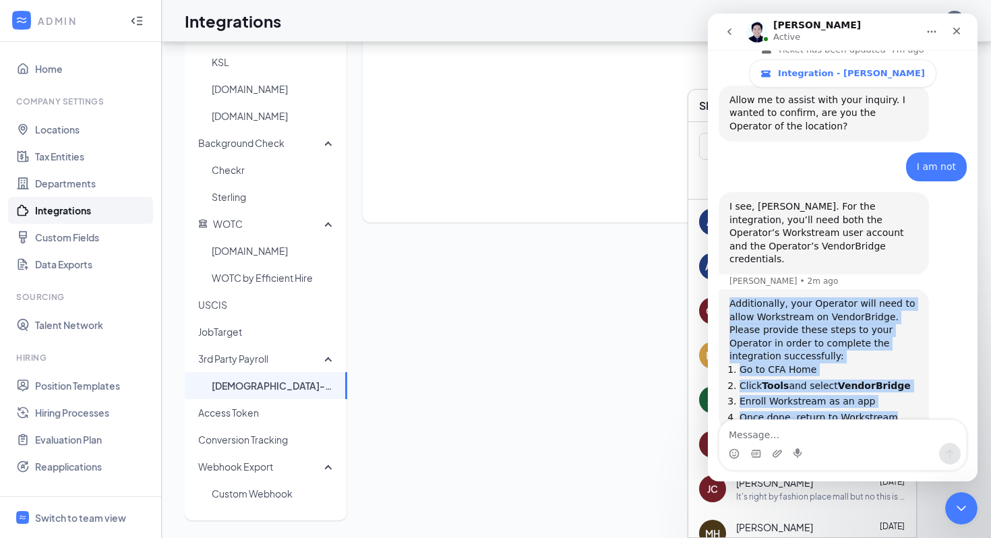
drag, startPoint x: 730, startPoint y: 265, endPoint x: 898, endPoint y: 383, distance: 204.7
click at [898, 383] on div "Additionally, your Operator will need to allow Workstream on VendorBridge. Plea…" at bounding box center [824, 360] width 189 height 126
copy div "Additionally, your Operator will need to allow Workstream on VendorBridge. Plea…"
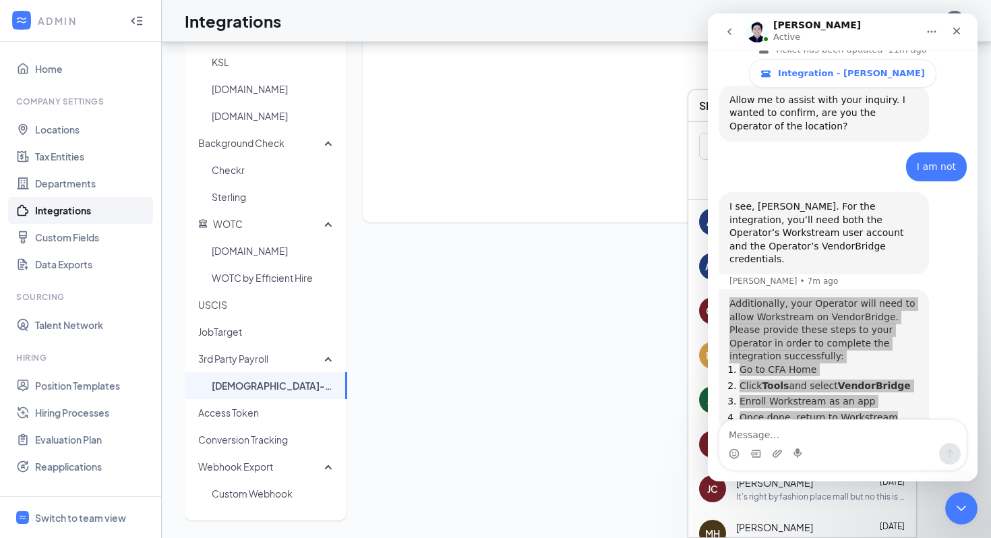
click at [475, 348] on div "Job Boards ZipRecruiter Sponsored Monster Sponsored Indeed Craigslist Craigslis…" at bounding box center [577, 157] width 784 height 730
click at [956, 508] on icon "Close Intercom Messenger" at bounding box center [960, 506] width 16 height 16
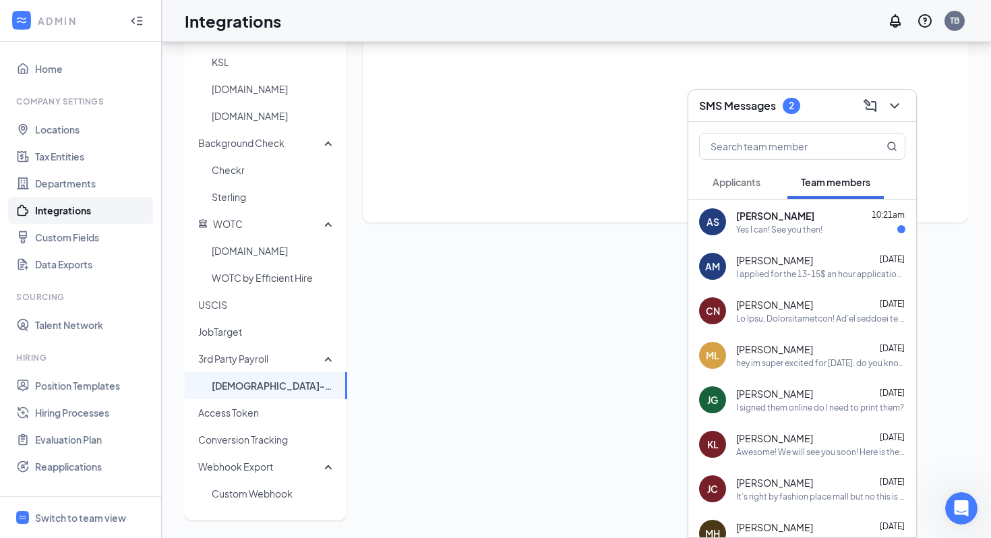
scroll to position [492, 0]
click at [70, 514] on div "Switch to team view" at bounding box center [80, 517] width 91 height 13
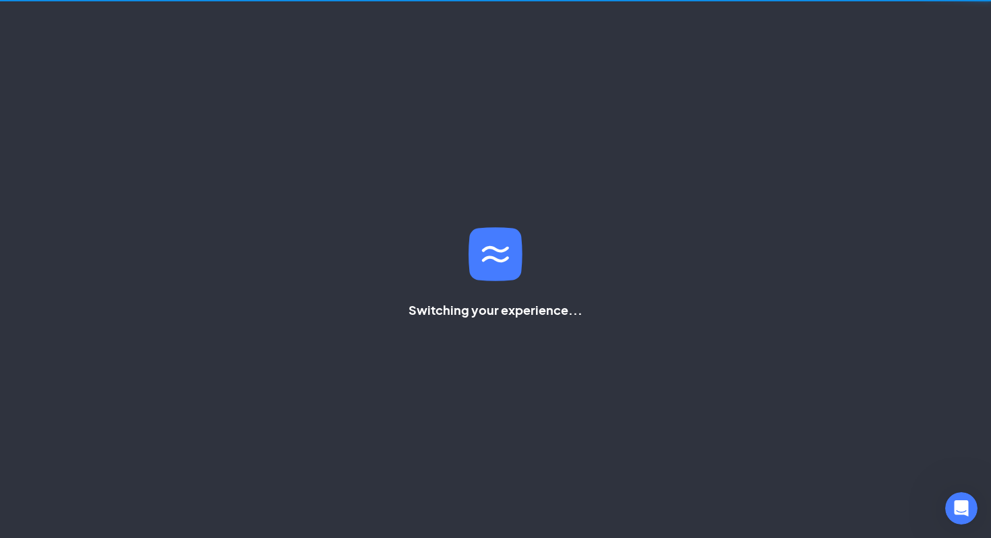
scroll to position [120, 0]
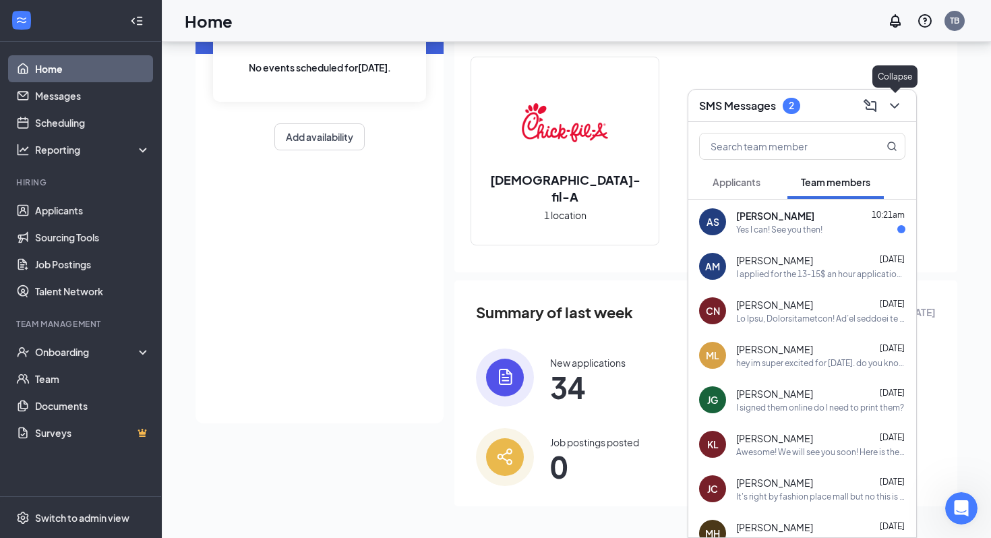
click at [894, 109] on icon "ChevronDown" at bounding box center [895, 106] width 16 height 16
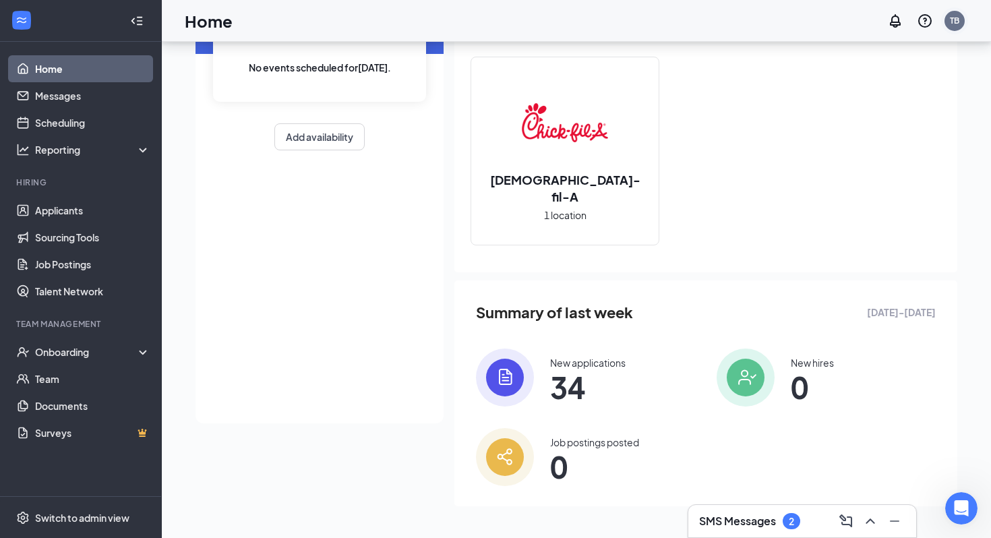
click at [955, 11] on div "TB" at bounding box center [955, 21] width 20 height 20
click at [100, 218] on link "Applicants" at bounding box center [92, 210] width 115 height 27
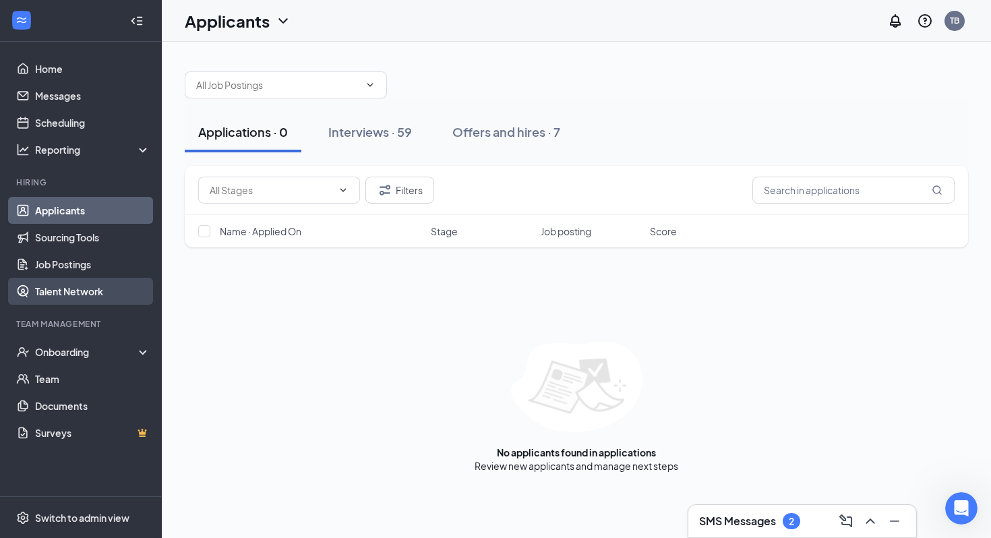
click at [65, 291] on link "Talent Network" at bounding box center [92, 291] width 115 height 27
click at [796, 187] on input "text" at bounding box center [854, 190] width 202 height 27
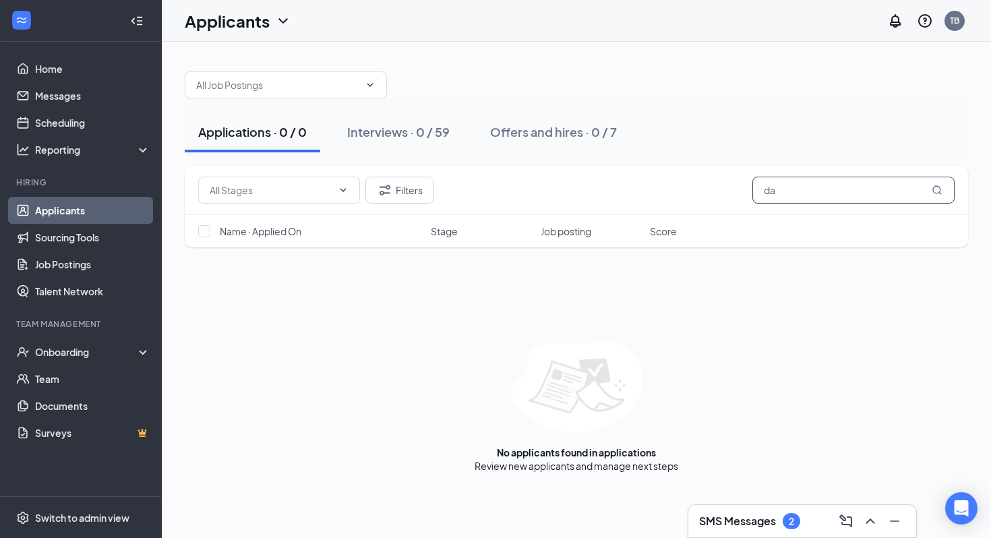
type input "d"
